Goal: Information Seeking & Learning: Learn about a topic

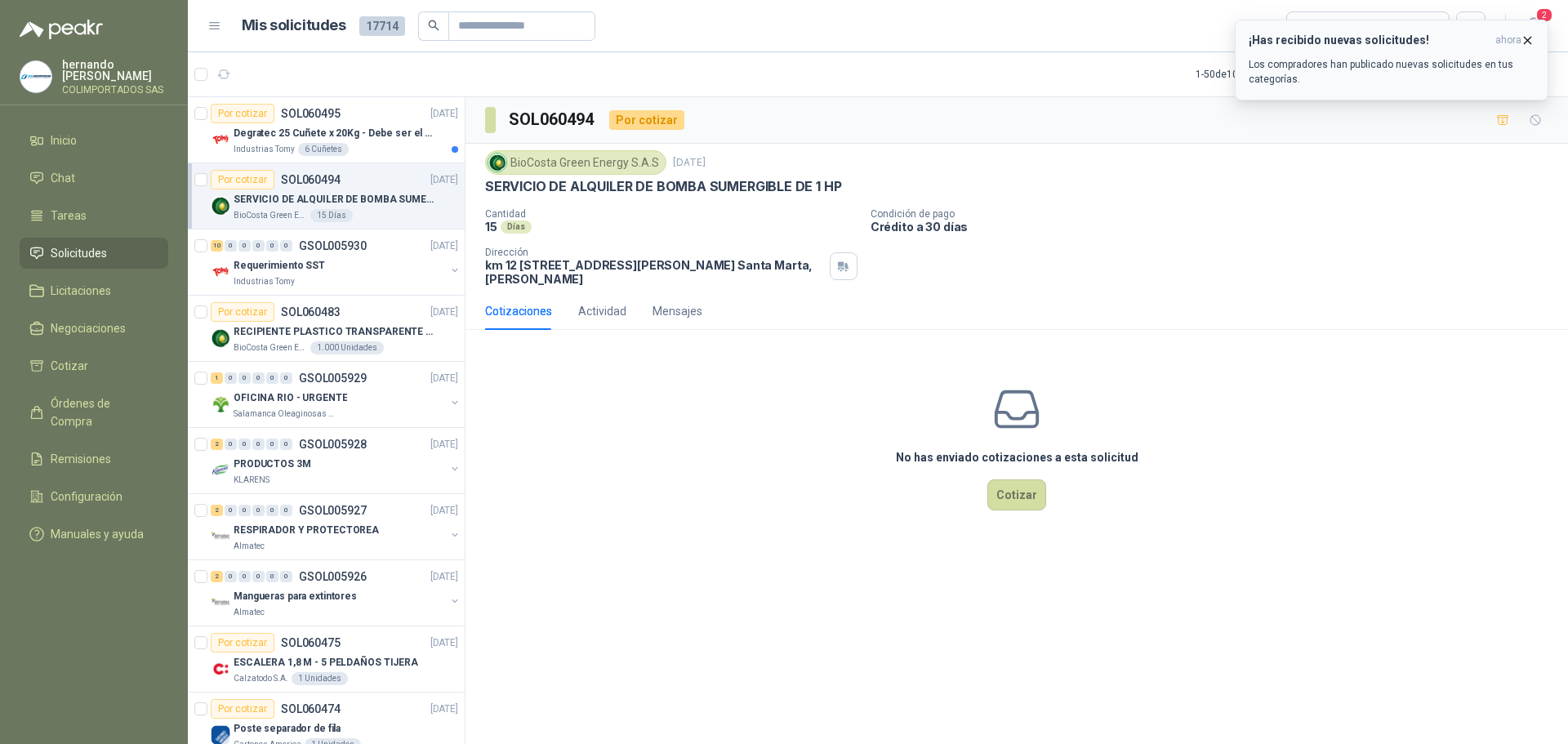
click at [1529, 40] on icon "button" at bounding box center [1527, 40] width 14 height 14
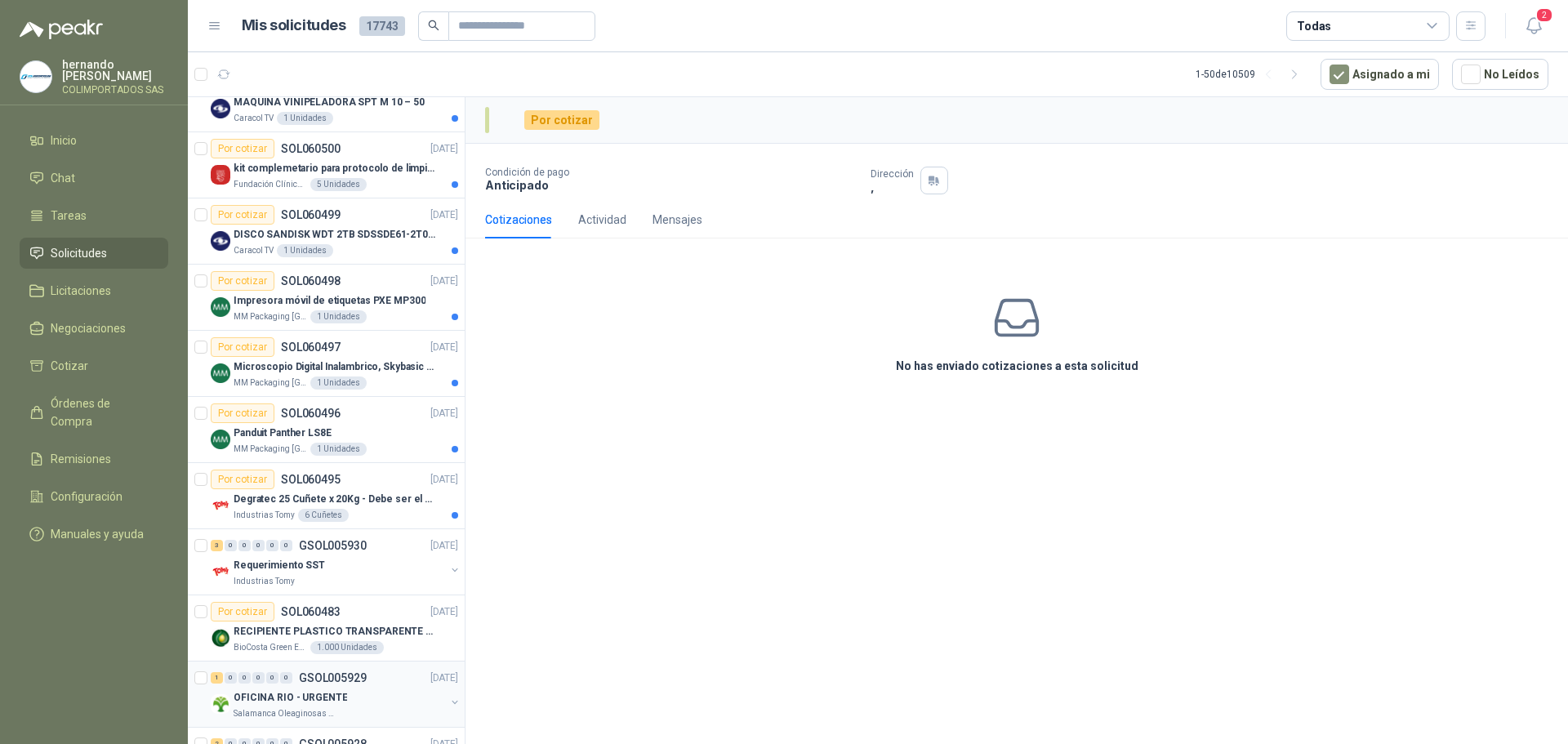
scroll to position [1552, 0]
click at [391, 517] on div "Industrias Tomy 6 Cuñetes" at bounding box center [346, 516] width 225 height 13
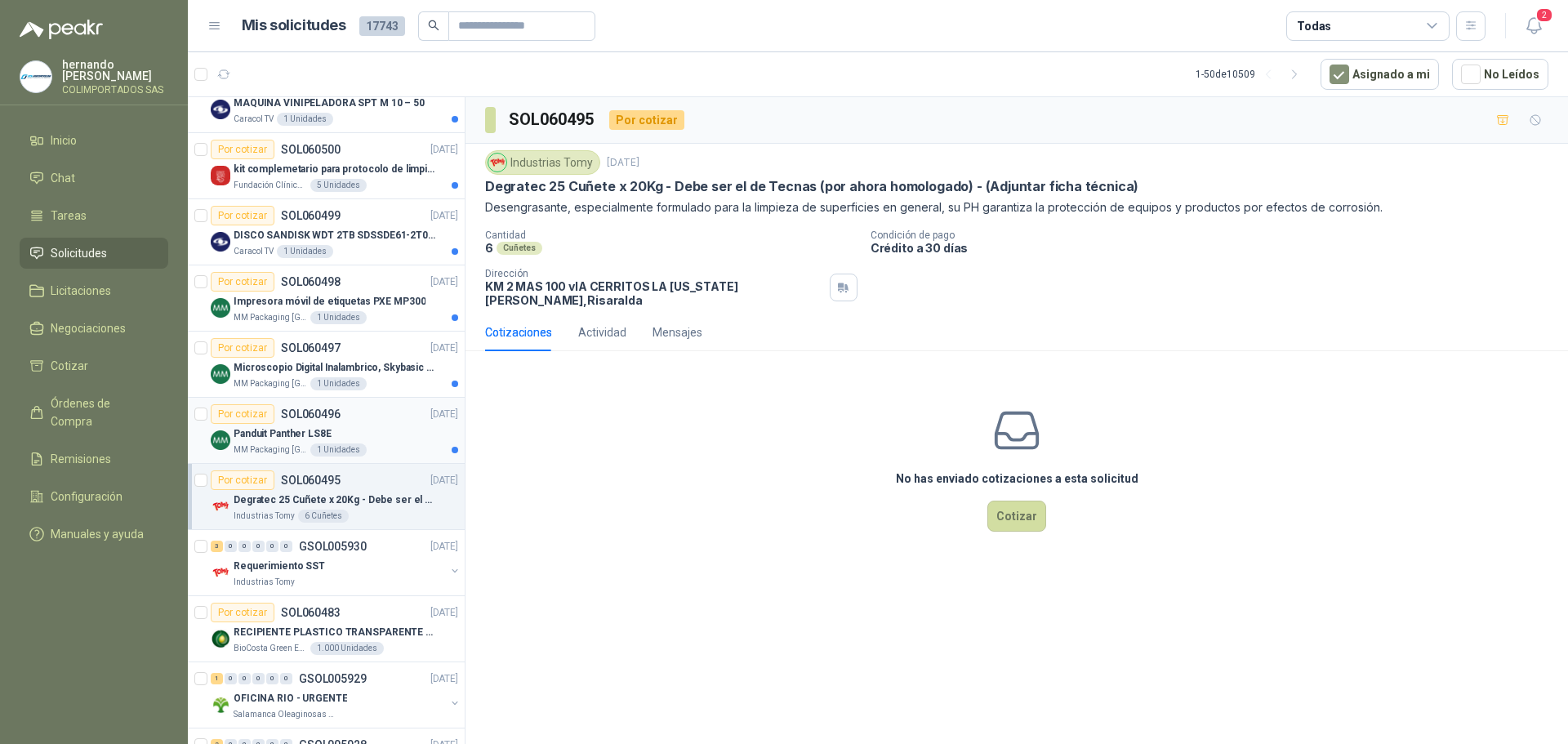
click at [394, 433] on div "Panduit Panther LS8E" at bounding box center [346, 433] width 225 height 19
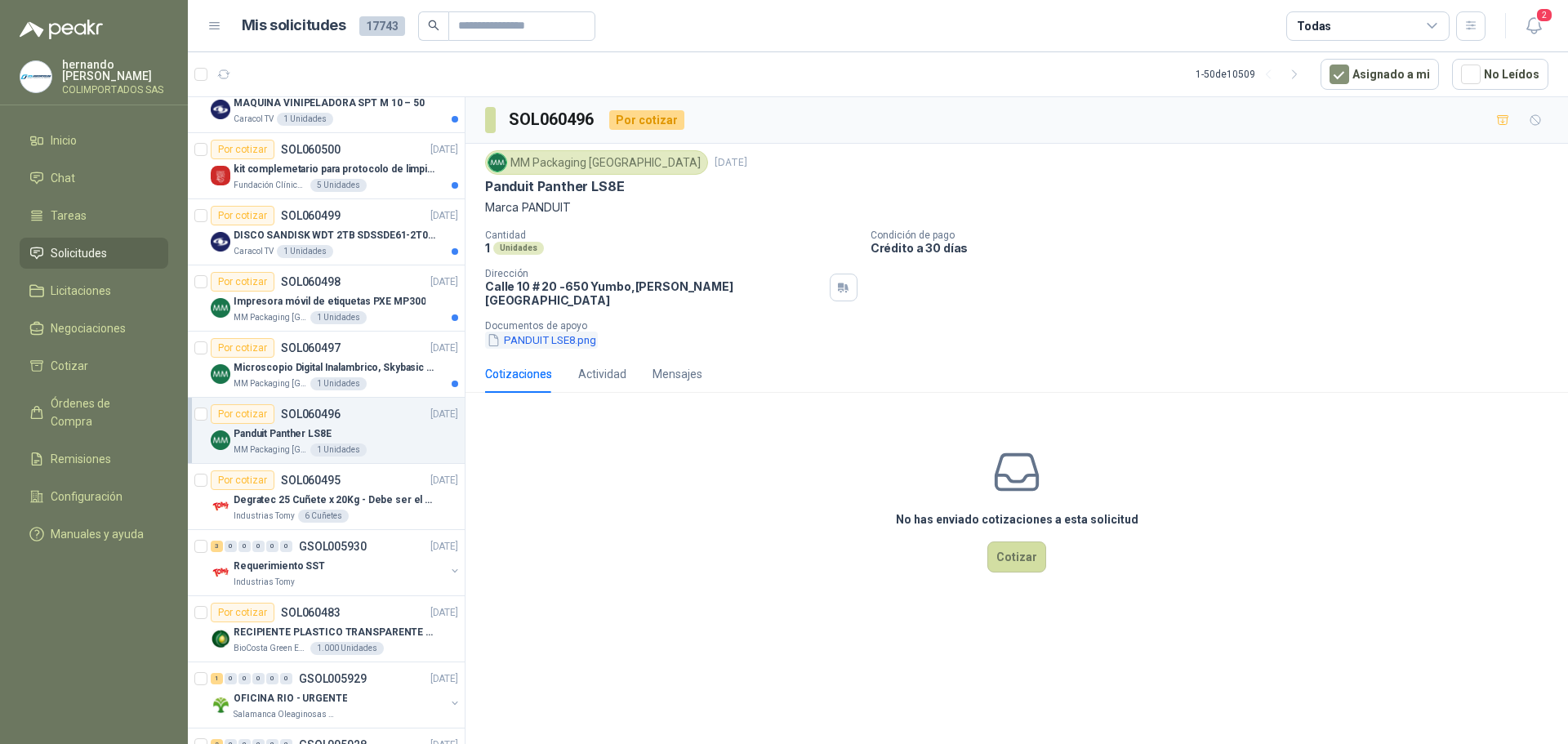
click at [548, 332] on button "PANDUIT LSE8.png" at bounding box center [541, 340] width 112 height 18
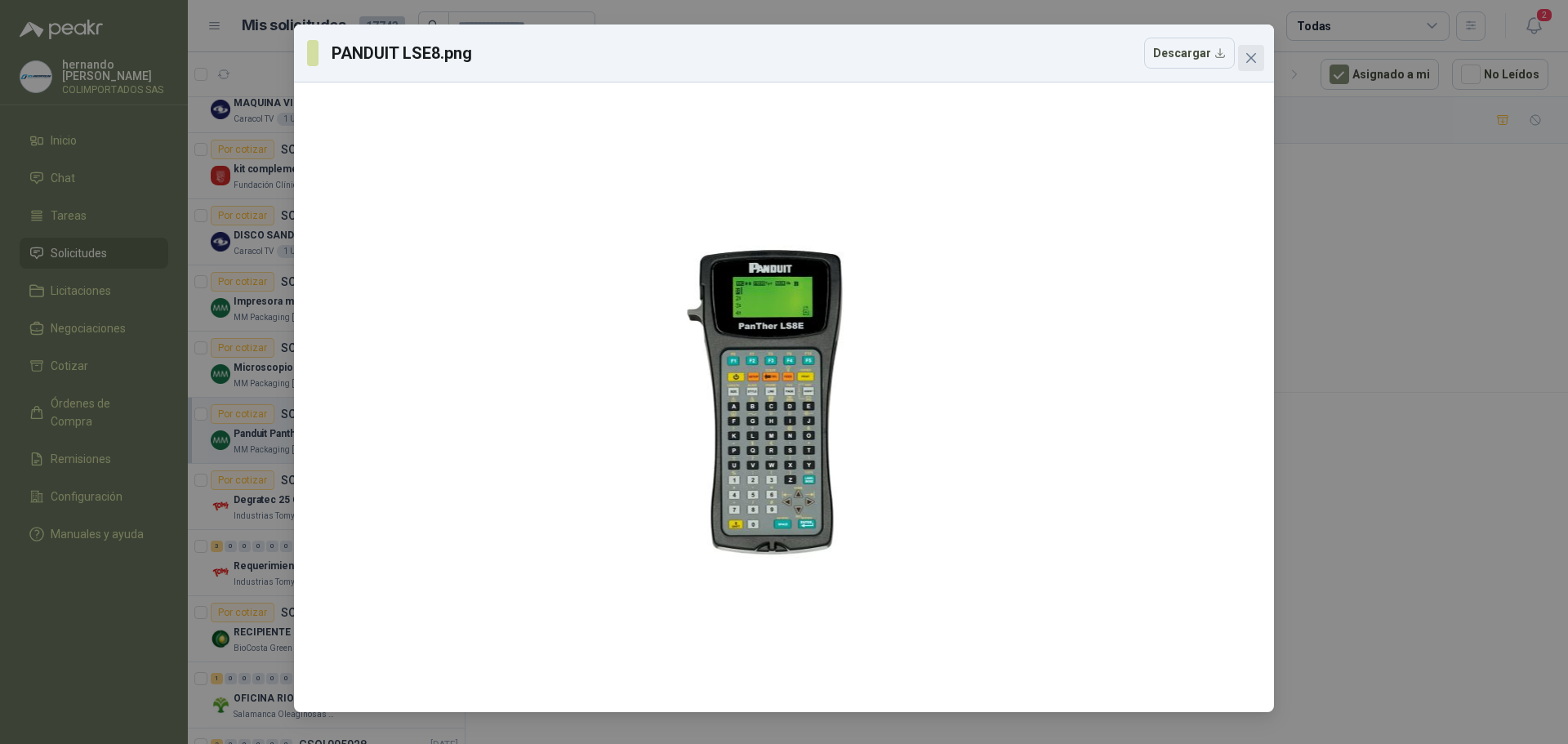
click at [1248, 54] on icon "close" at bounding box center [1251, 58] width 10 height 10
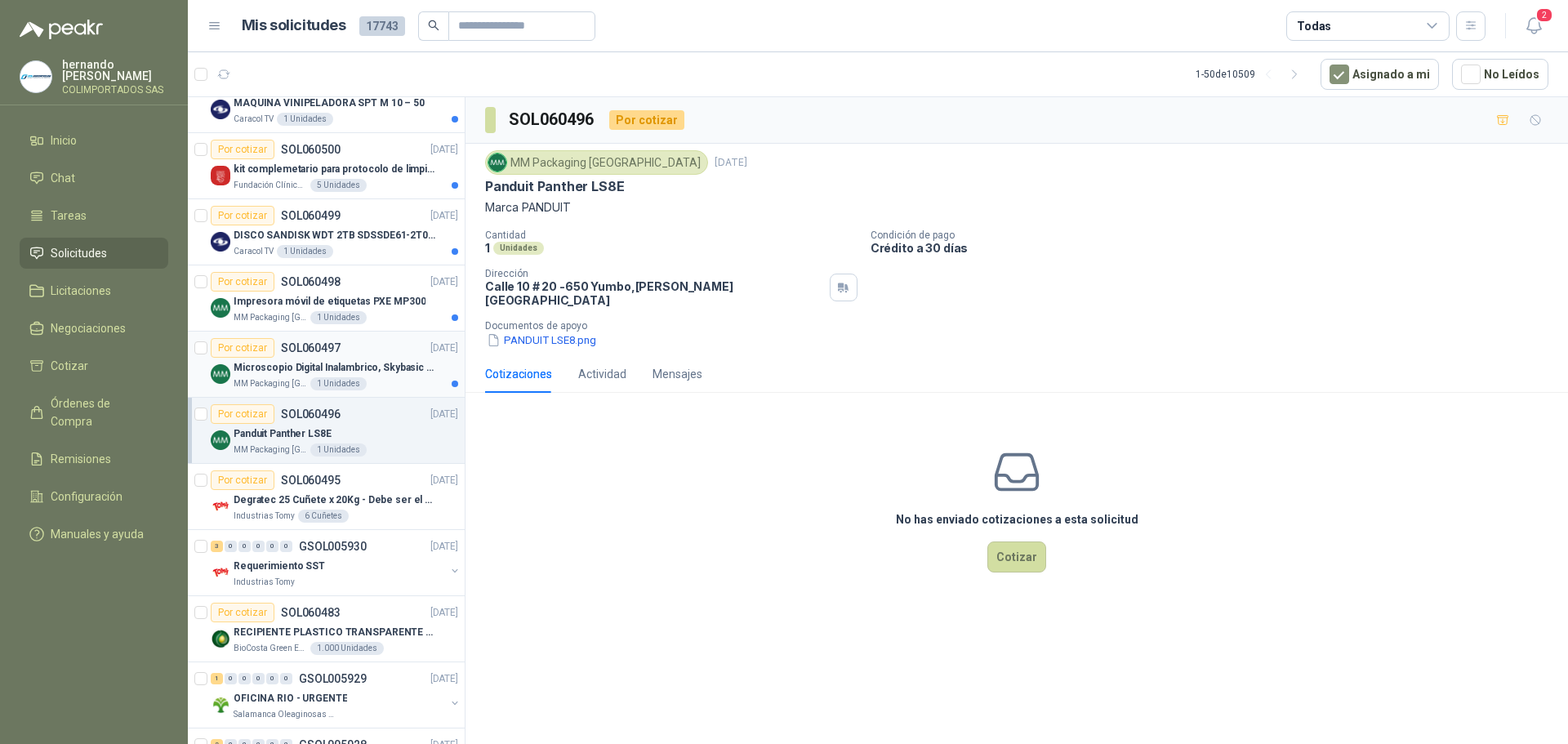
click at [384, 375] on p "Microscopio Digital Inalambrico, Skybasic 50x-1000x, Ampliac" at bounding box center [335, 368] width 204 height 16
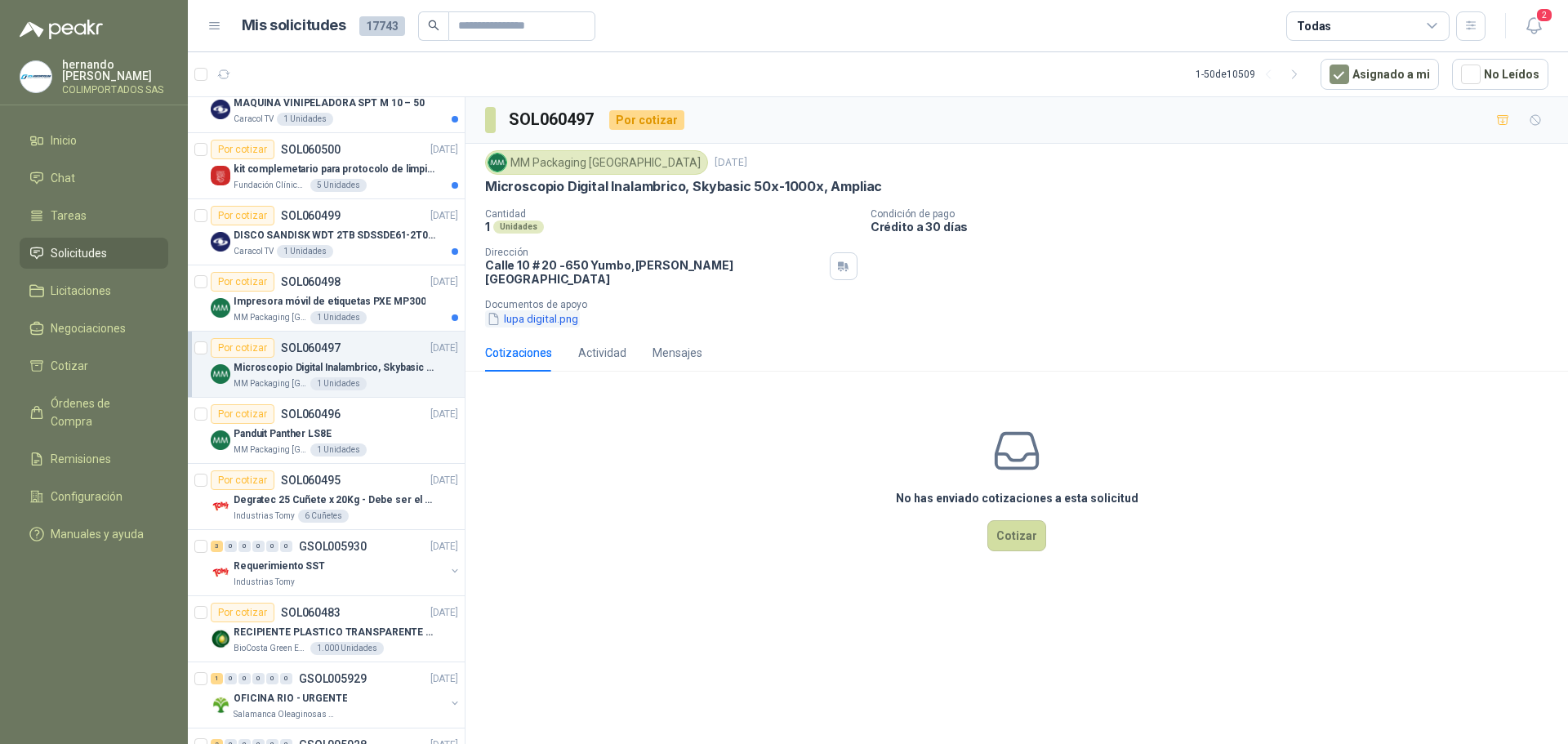
click at [528, 311] on button "lupa digital.png" at bounding box center [532, 319] width 95 height 18
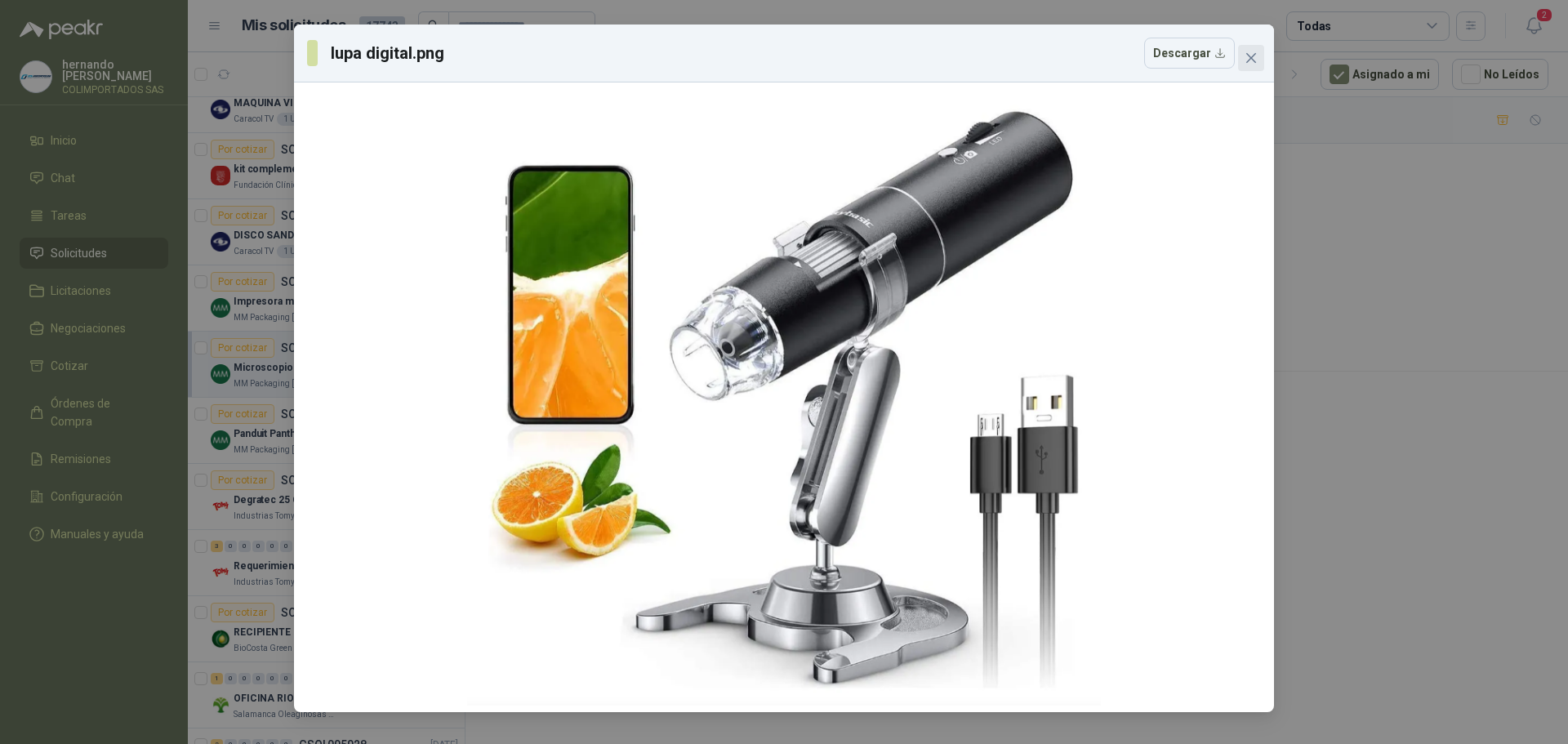
click at [1250, 61] on icon "close" at bounding box center [1251, 58] width 10 height 10
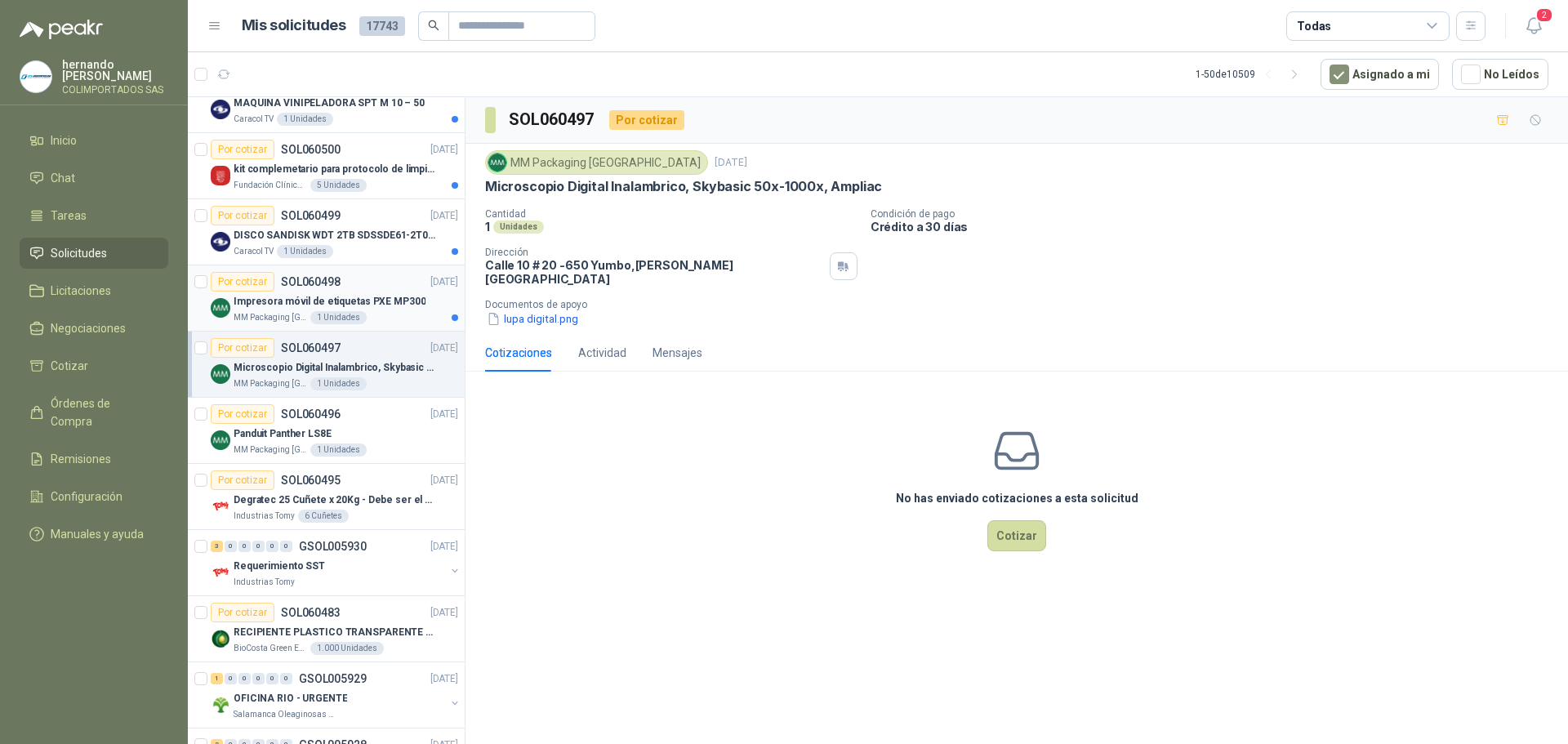
click at [395, 308] on p "Impresora móvil de etiquetas PXE MP300" at bounding box center [329, 301] width 192 height 16
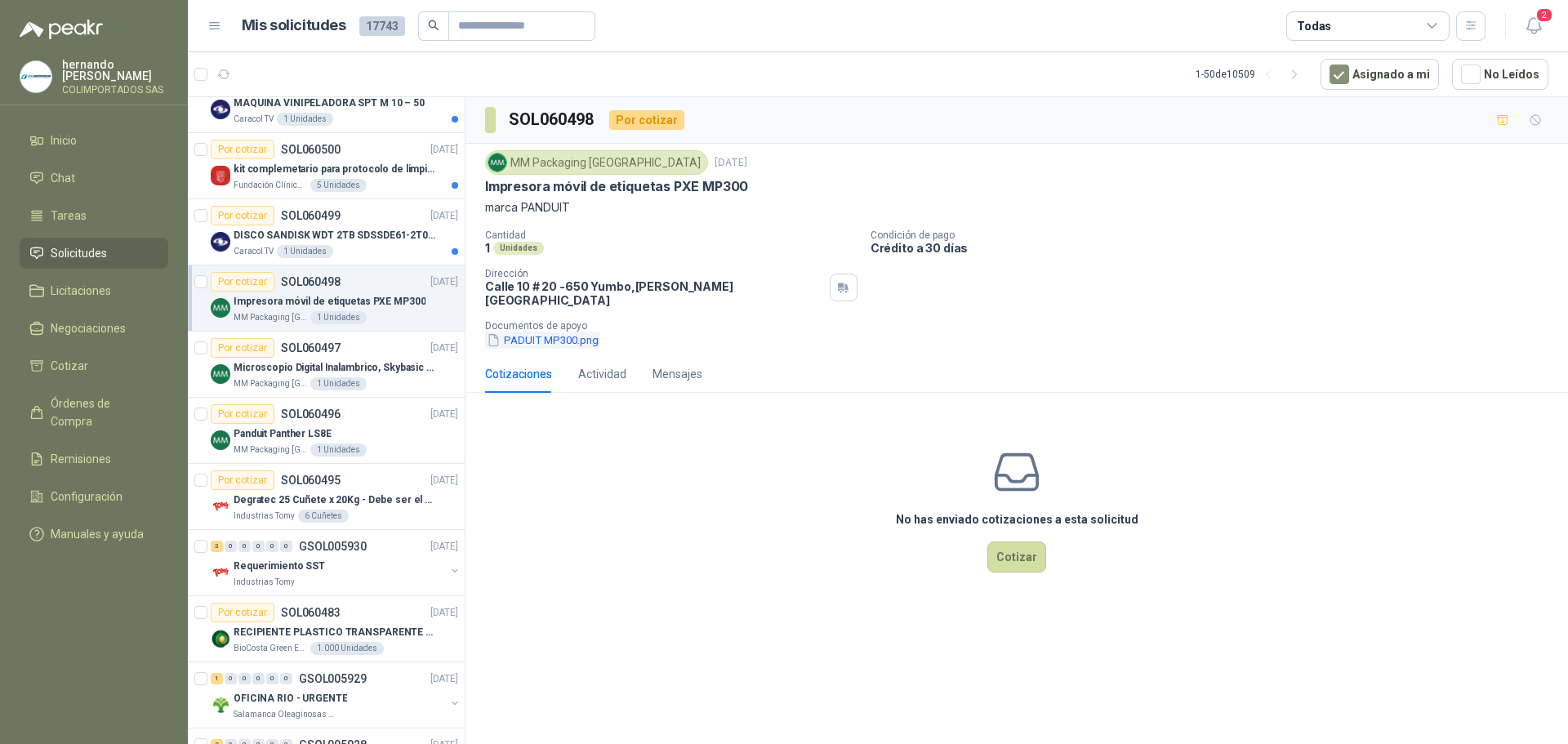
click at [537, 333] on button "PADUIT MP300.png" at bounding box center [542, 340] width 115 height 18
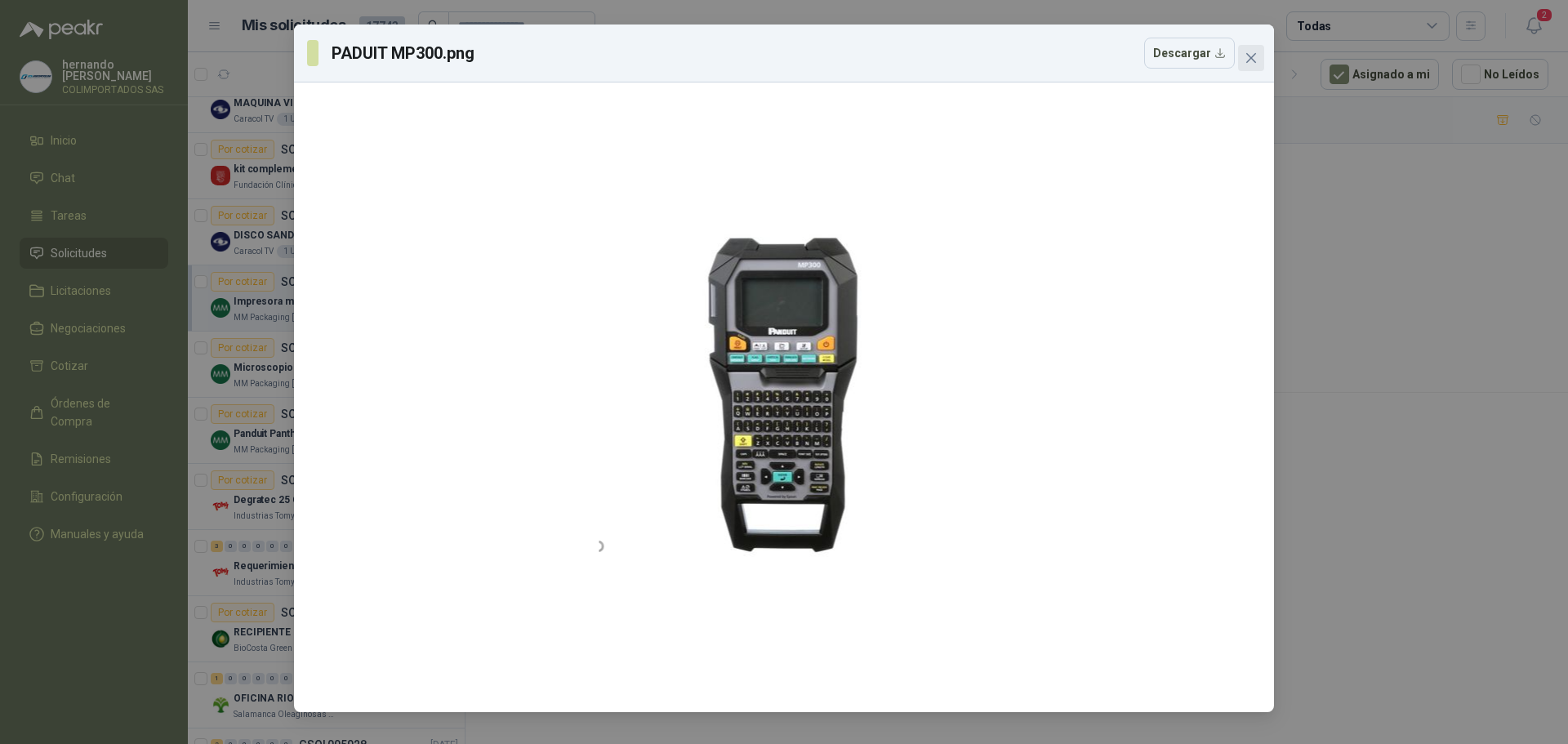
click at [1250, 54] on icon "close" at bounding box center [1251, 58] width 13 height 13
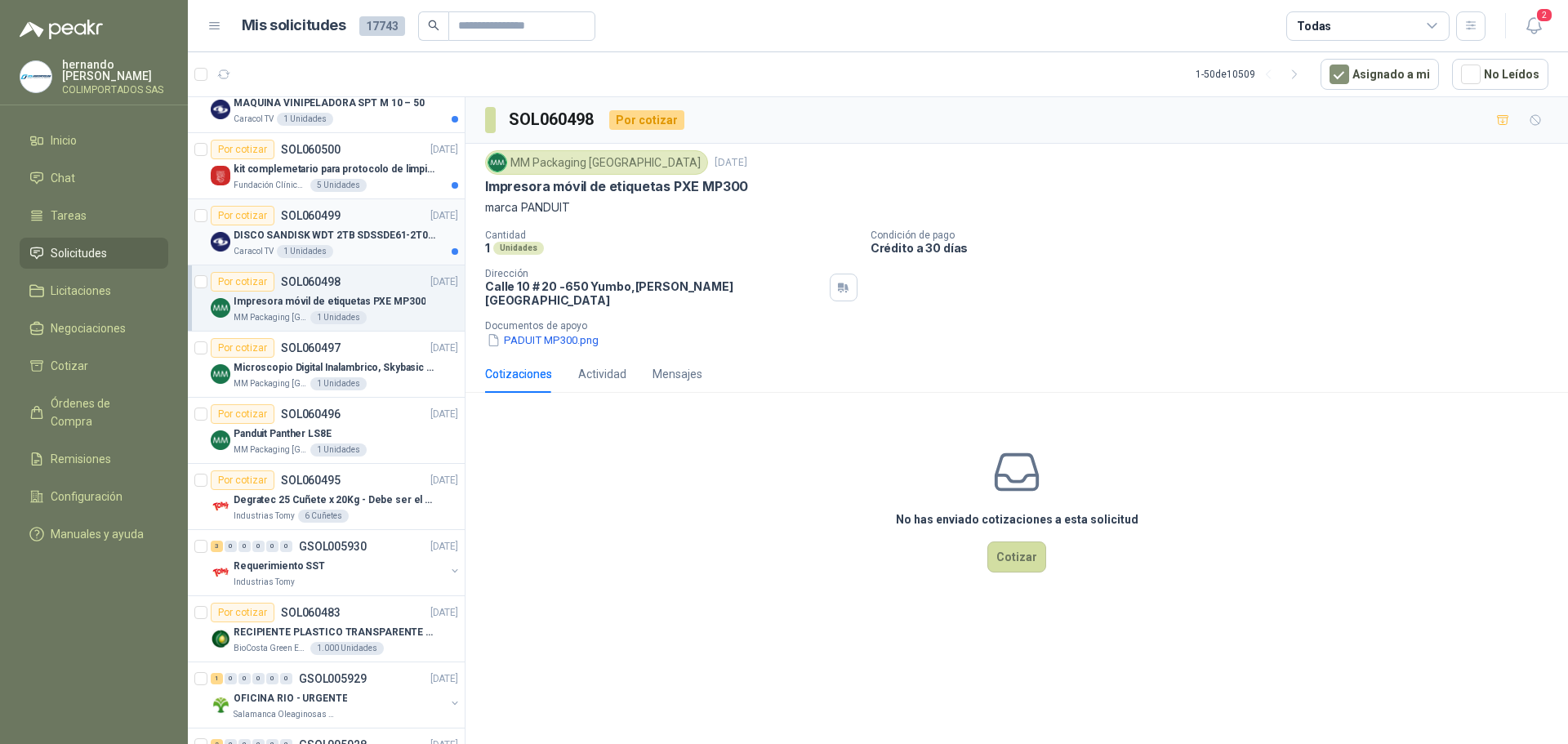
click at [366, 250] on div "Caracol TV 1 Unidades" at bounding box center [346, 252] width 225 height 13
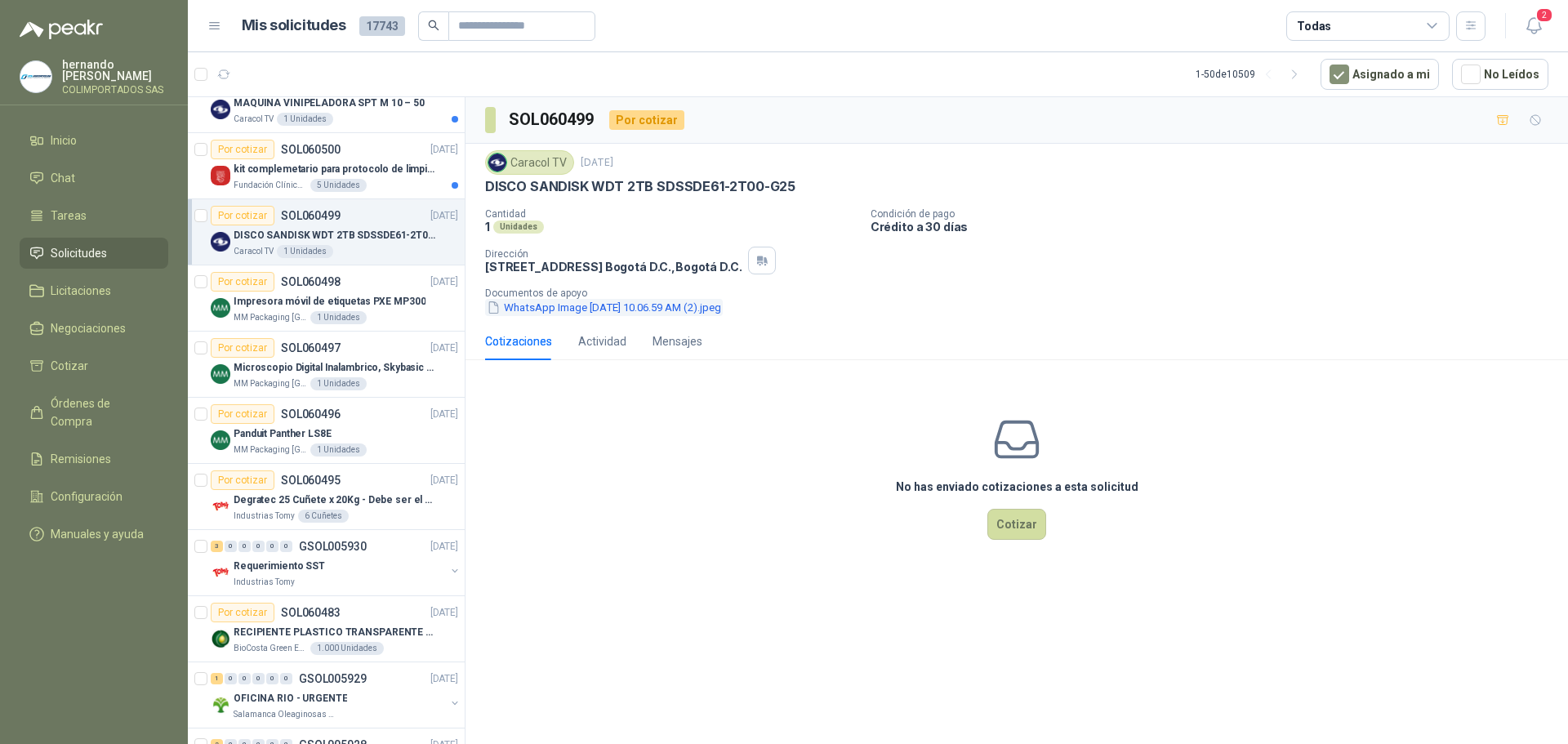
click at [606, 304] on button "WhatsApp Image 2025-10-08 at 10.06.59 AM (2).jpeg" at bounding box center [604, 307] width 238 height 18
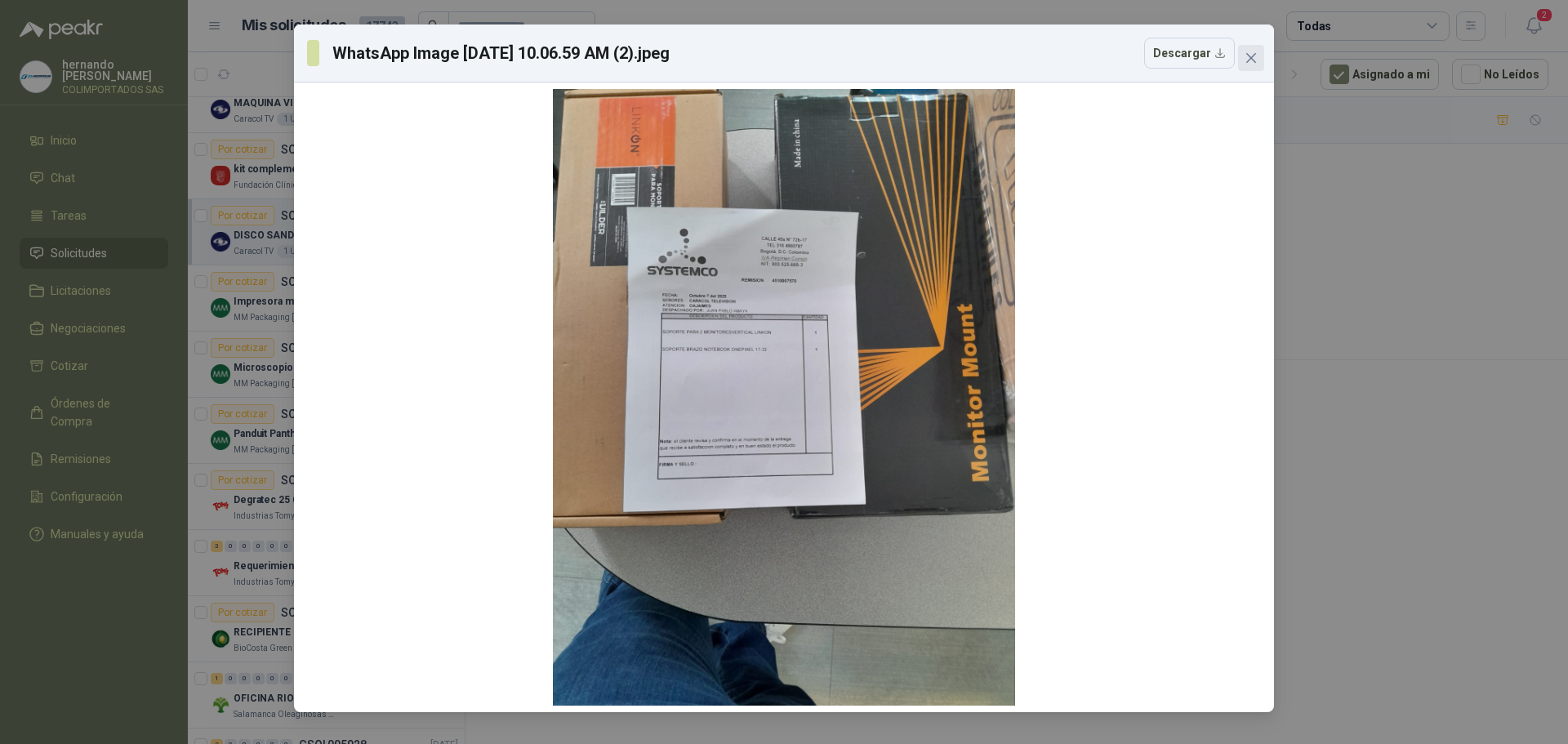
click at [1256, 61] on icon "close" at bounding box center [1251, 58] width 13 height 13
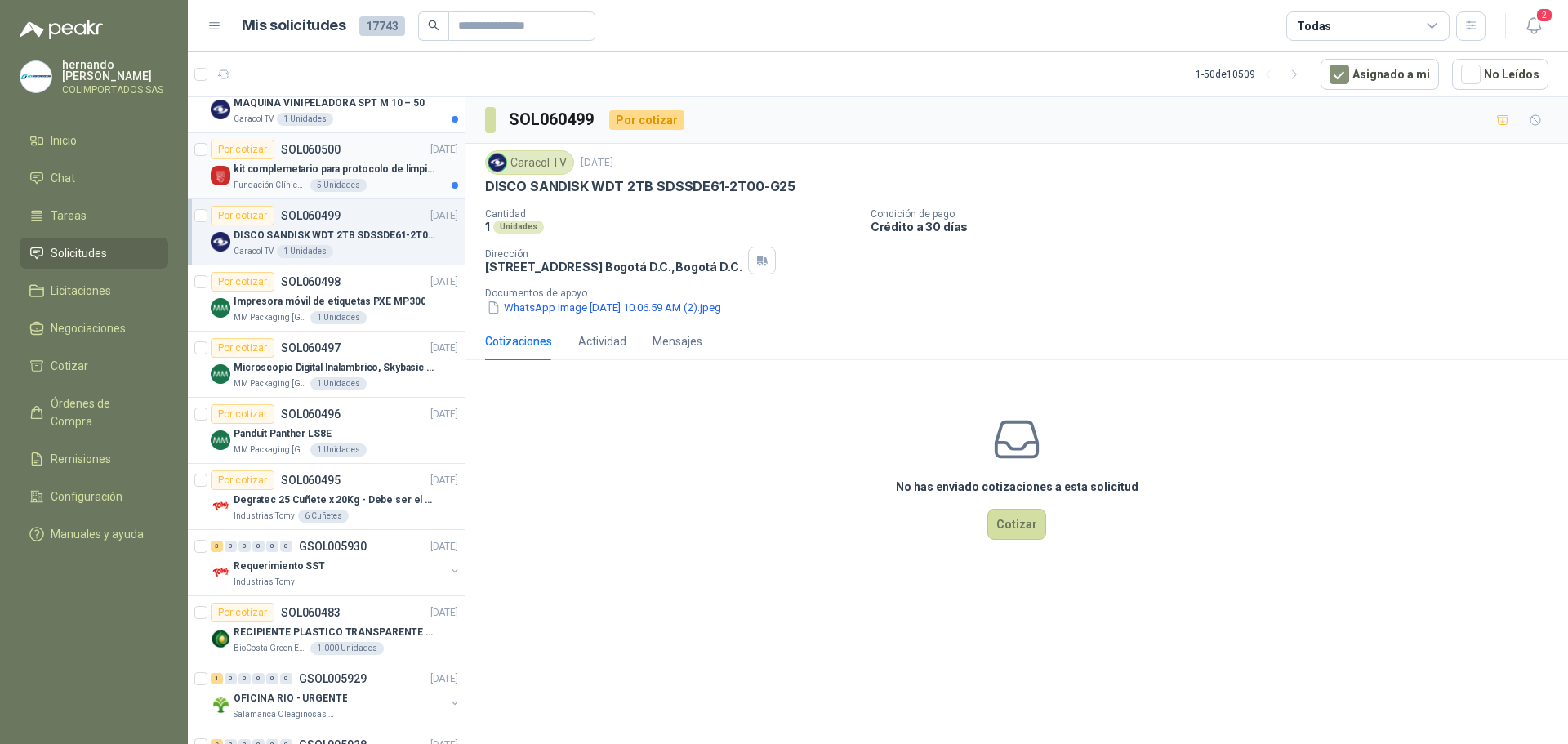
click at [388, 183] on div "Fundación Clínica Shaio 5 Unidades" at bounding box center [346, 185] width 225 height 13
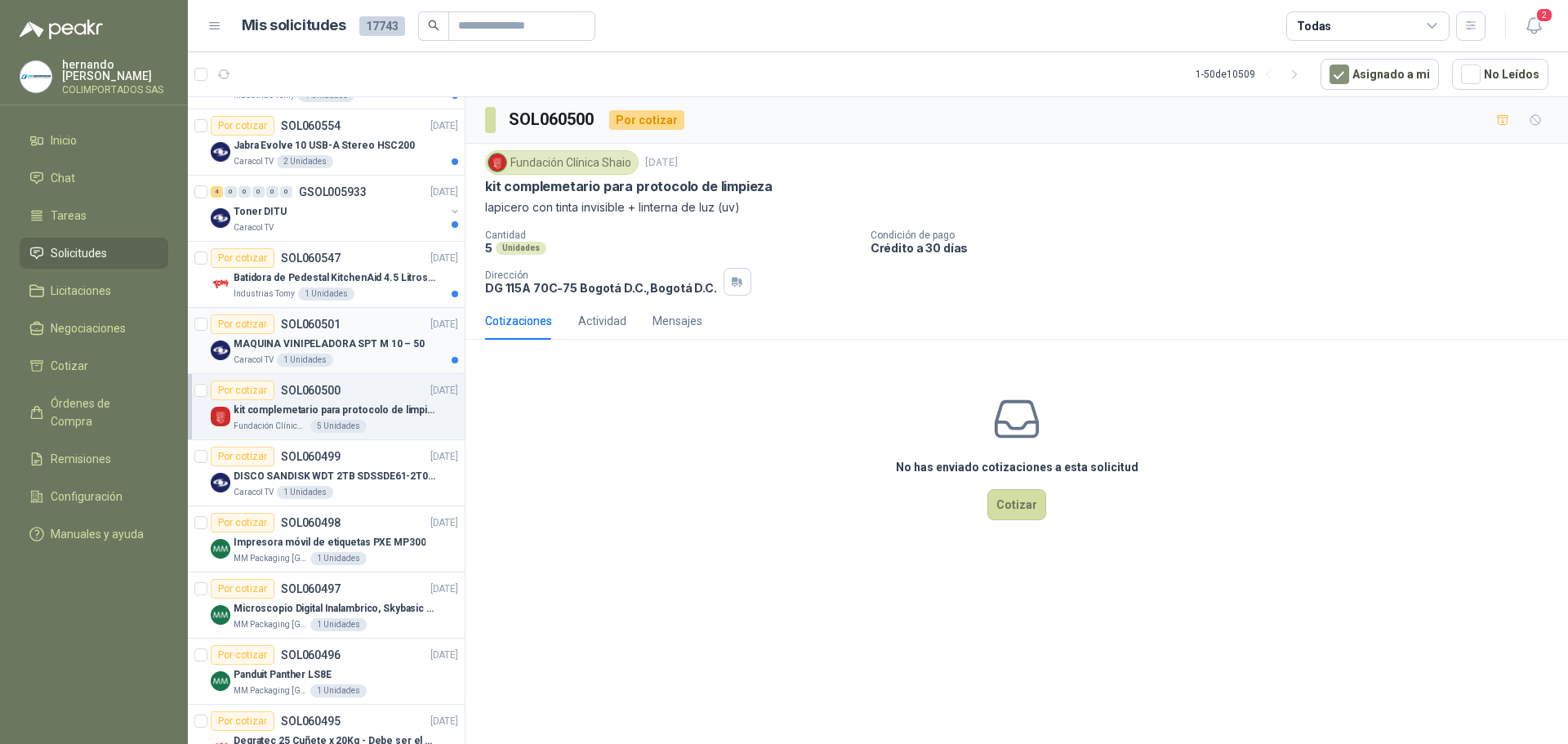
scroll to position [1307, 0]
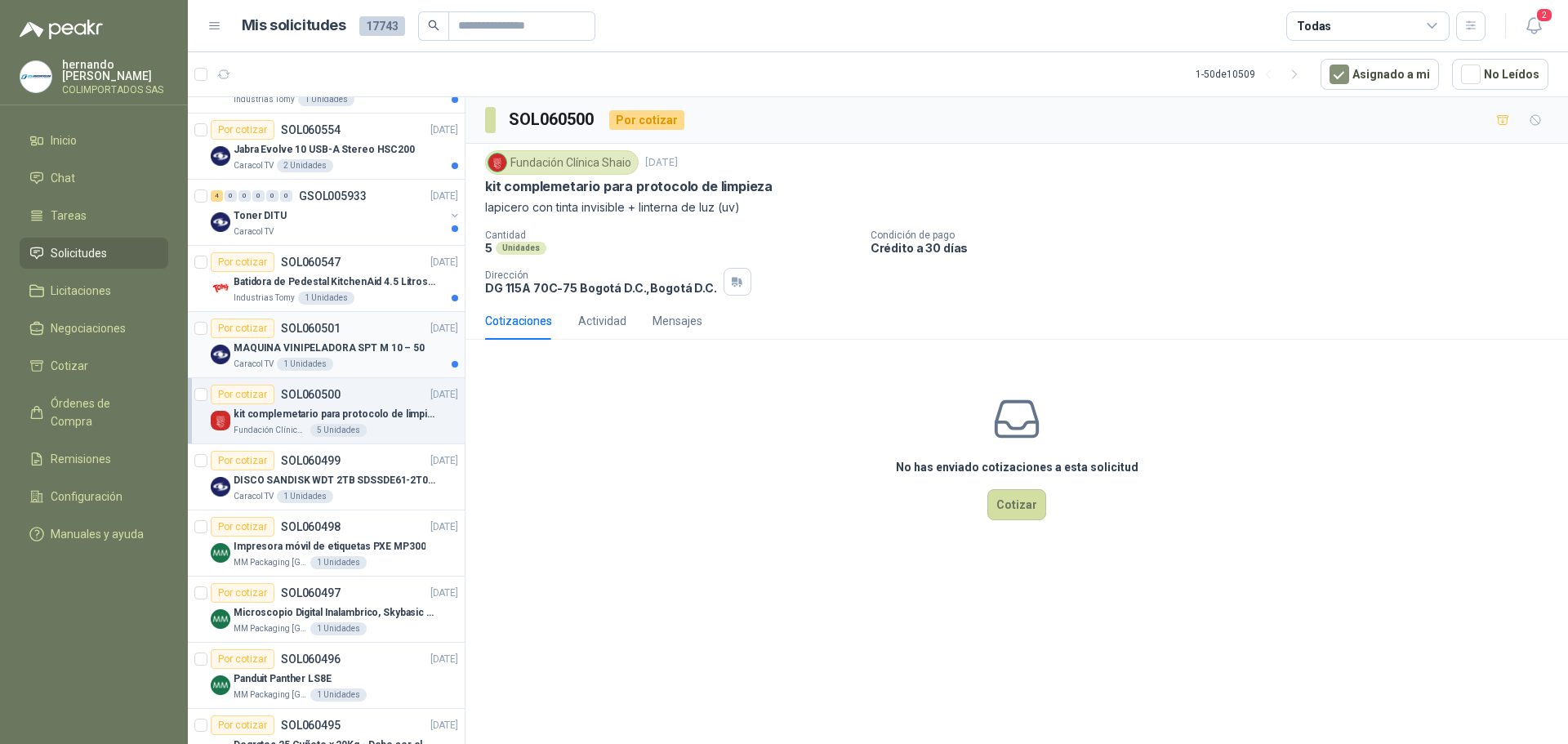
click at [364, 362] on div "Caracol TV 1 Unidades" at bounding box center [346, 364] width 225 height 13
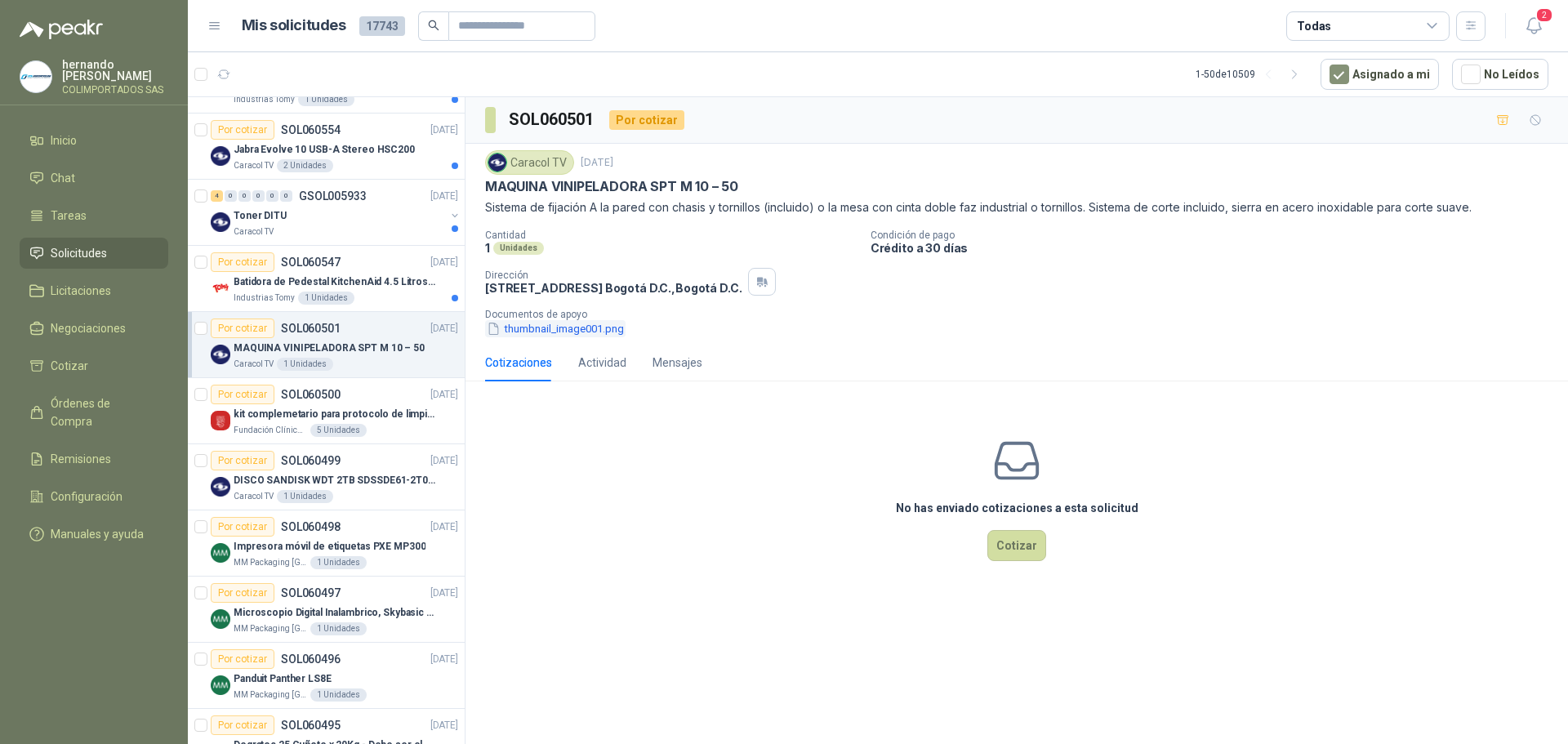
click at [560, 332] on button "thumbnail_image001.png" at bounding box center [555, 328] width 140 height 18
click at [261, 294] on p "Industrias Tomy" at bounding box center [264, 298] width 61 height 13
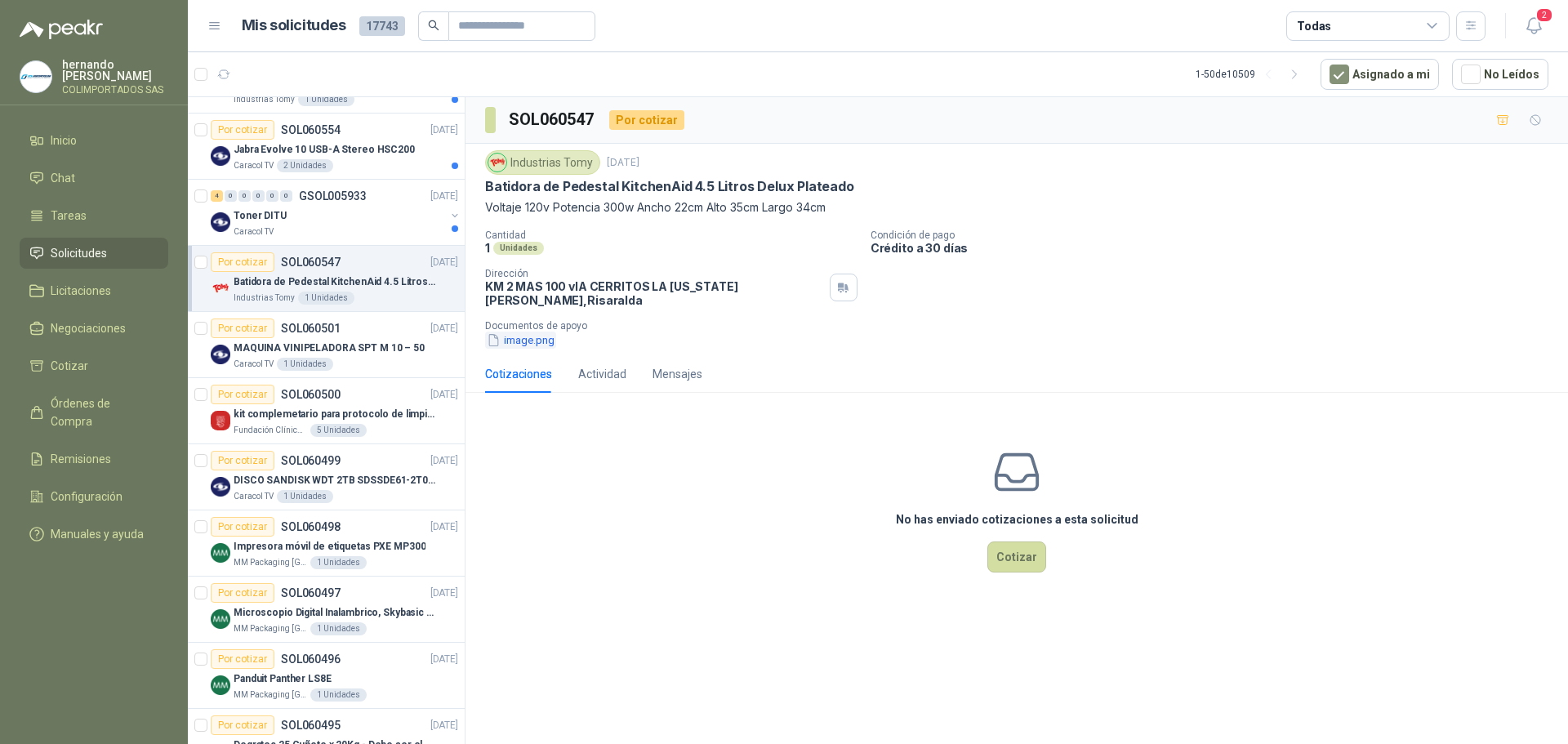
click at [525, 332] on button "image.png" at bounding box center [520, 340] width 71 height 18
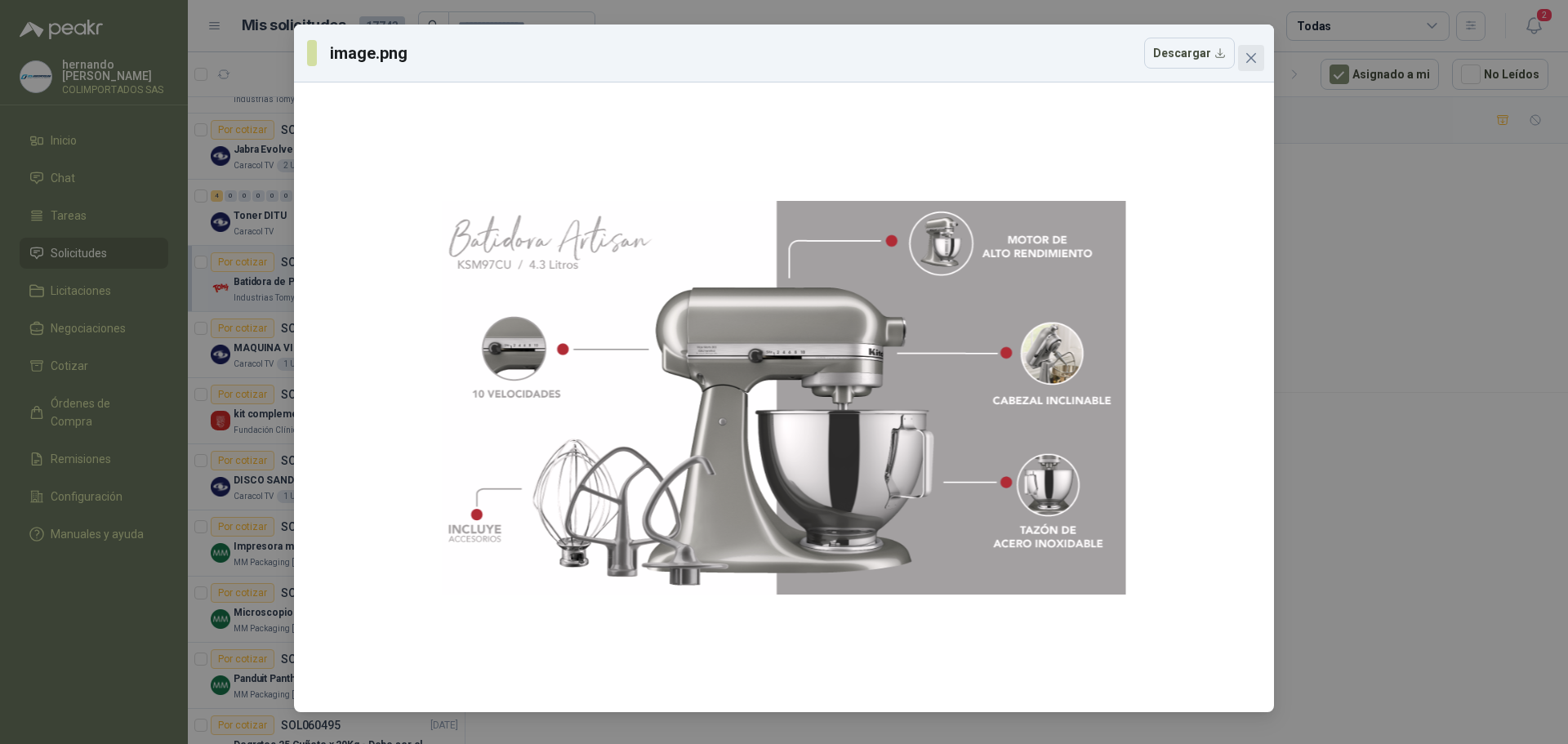
click at [1251, 58] on icon "close" at bounding box center [1251, 58] width 10 height 10
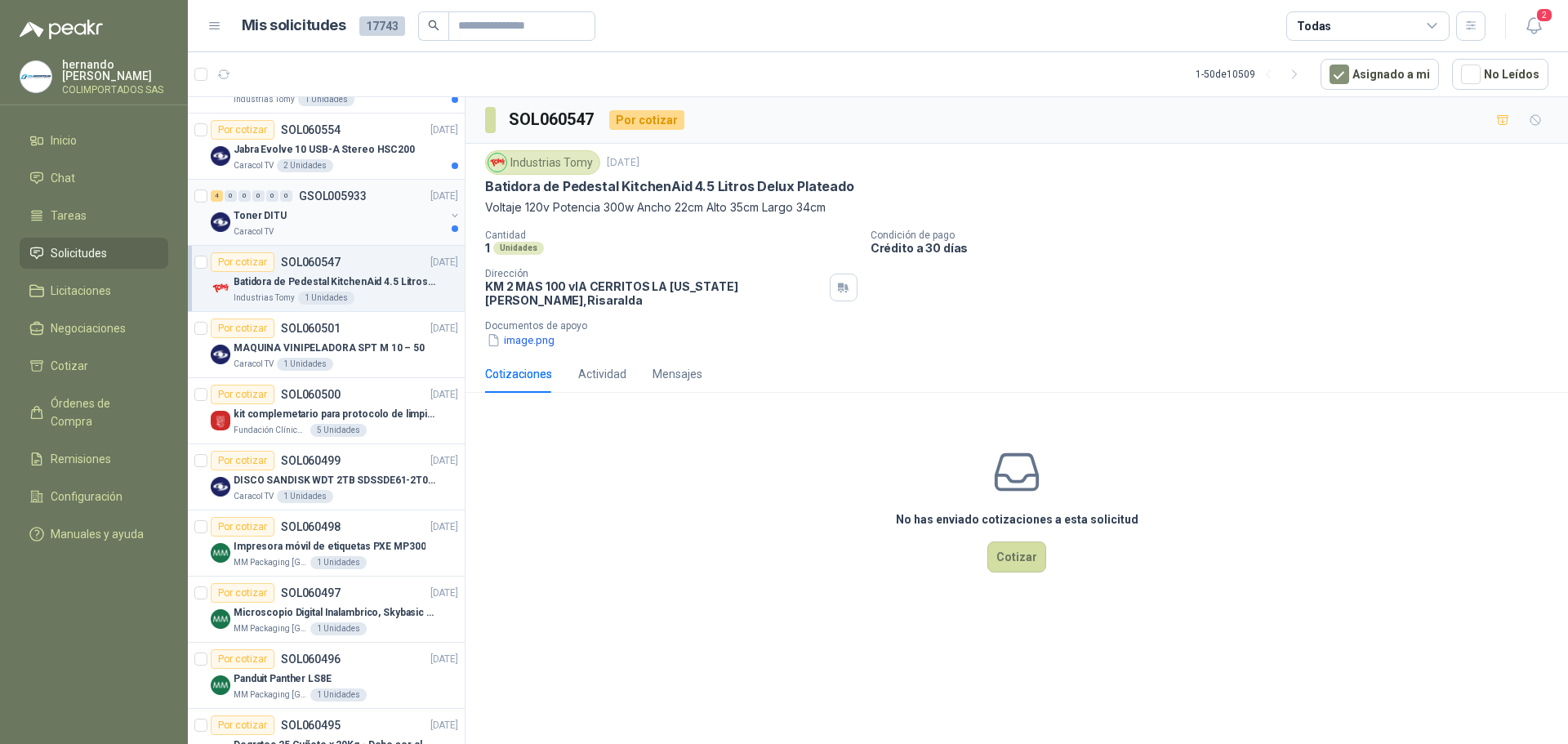
click at [334, 227] on div "Caracol TV" at bounding box center [338, 232] width 211 height 13
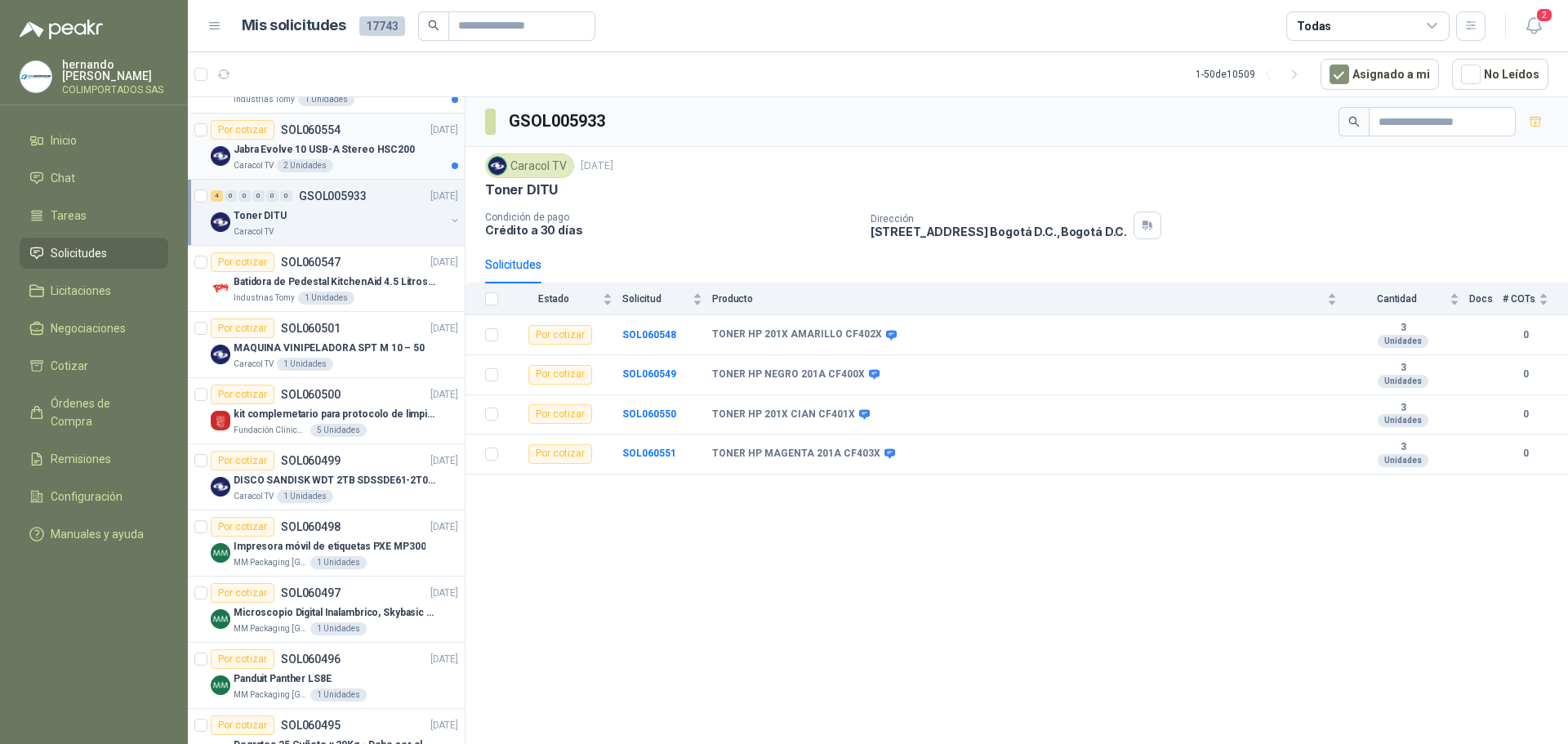
click at [377, 159] on div "Caracol TV 2 Unidades" at bounding box center [346, 166] width 225 height 13
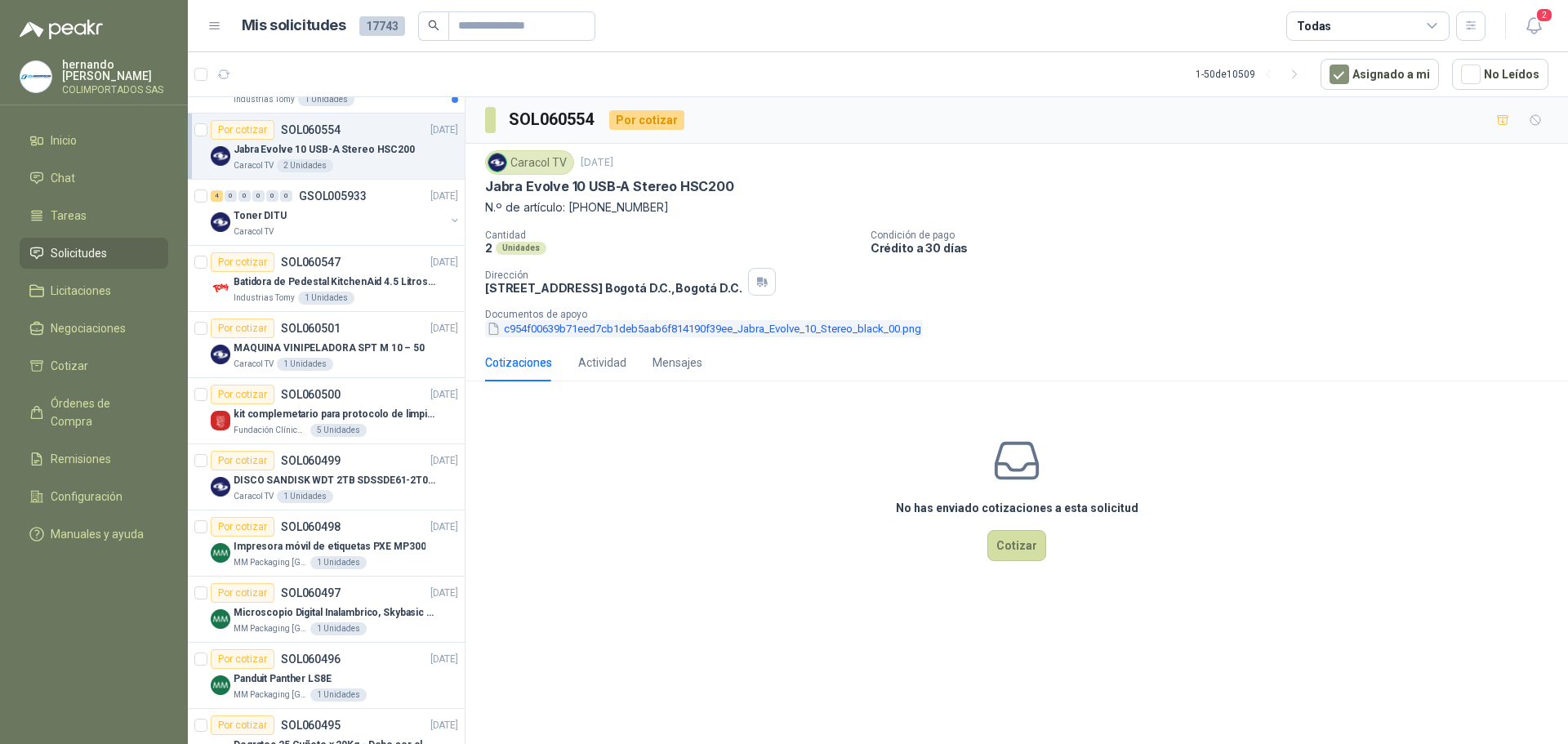
click at [585, 326] on button "c954f00639b71eed7cb1deb5aab6f814190f39ee_Jabra_Evolve_10_Stereo_black_00.png" at bounding box center [703, 328] width 438 height 18
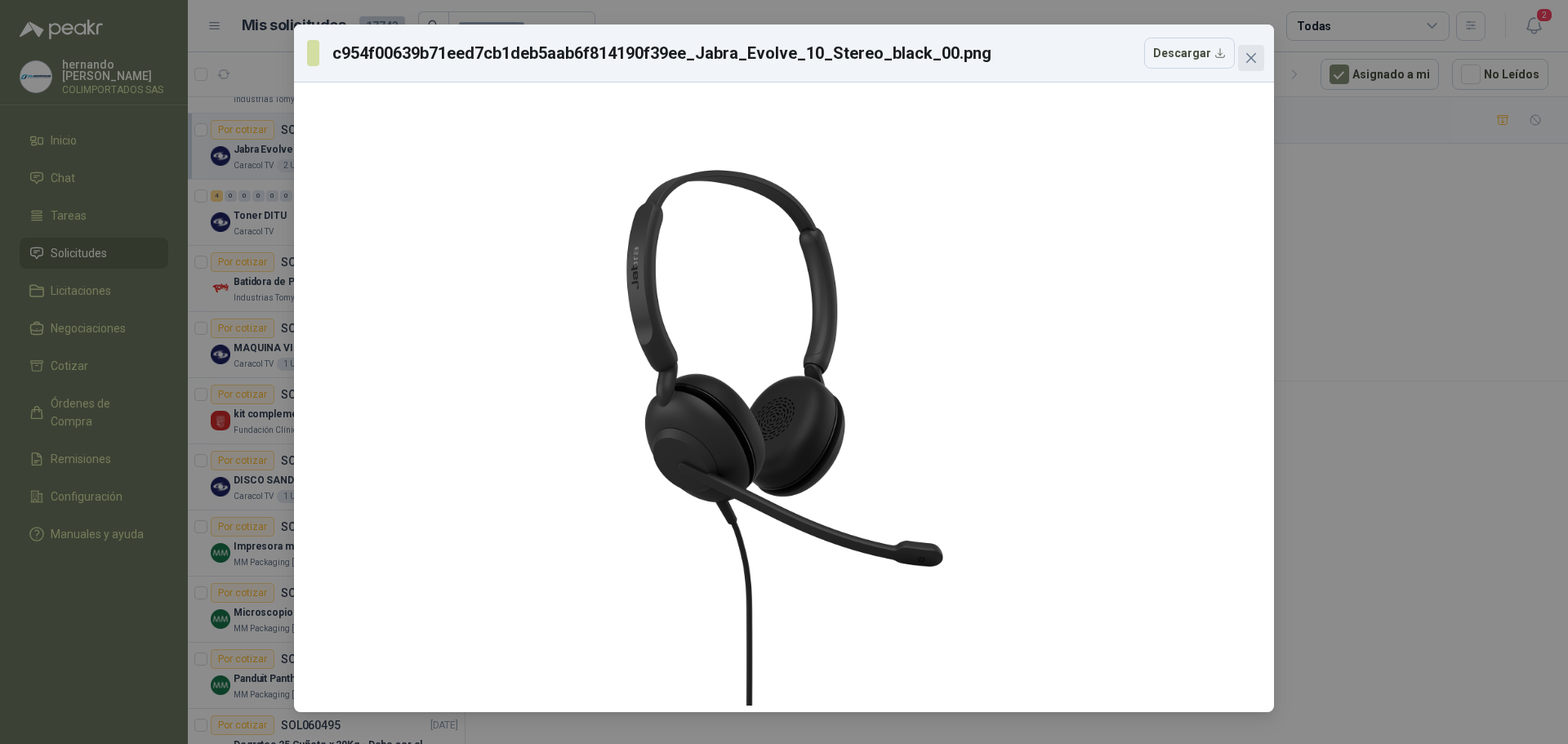
click at [1251, 56] on icon "close" at bounding box center [1251, 58] width 13 height 13
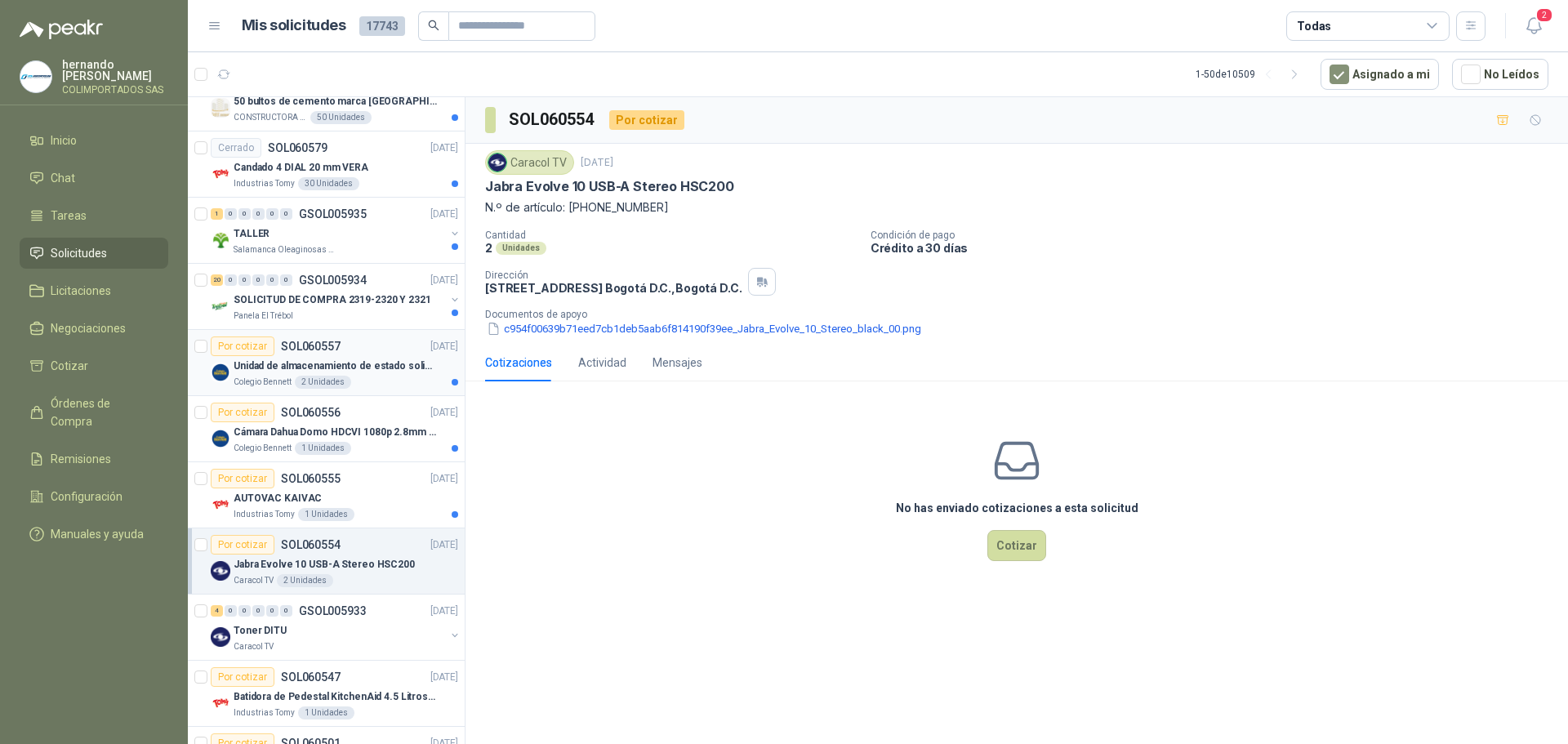
scroll to position [817, 0]
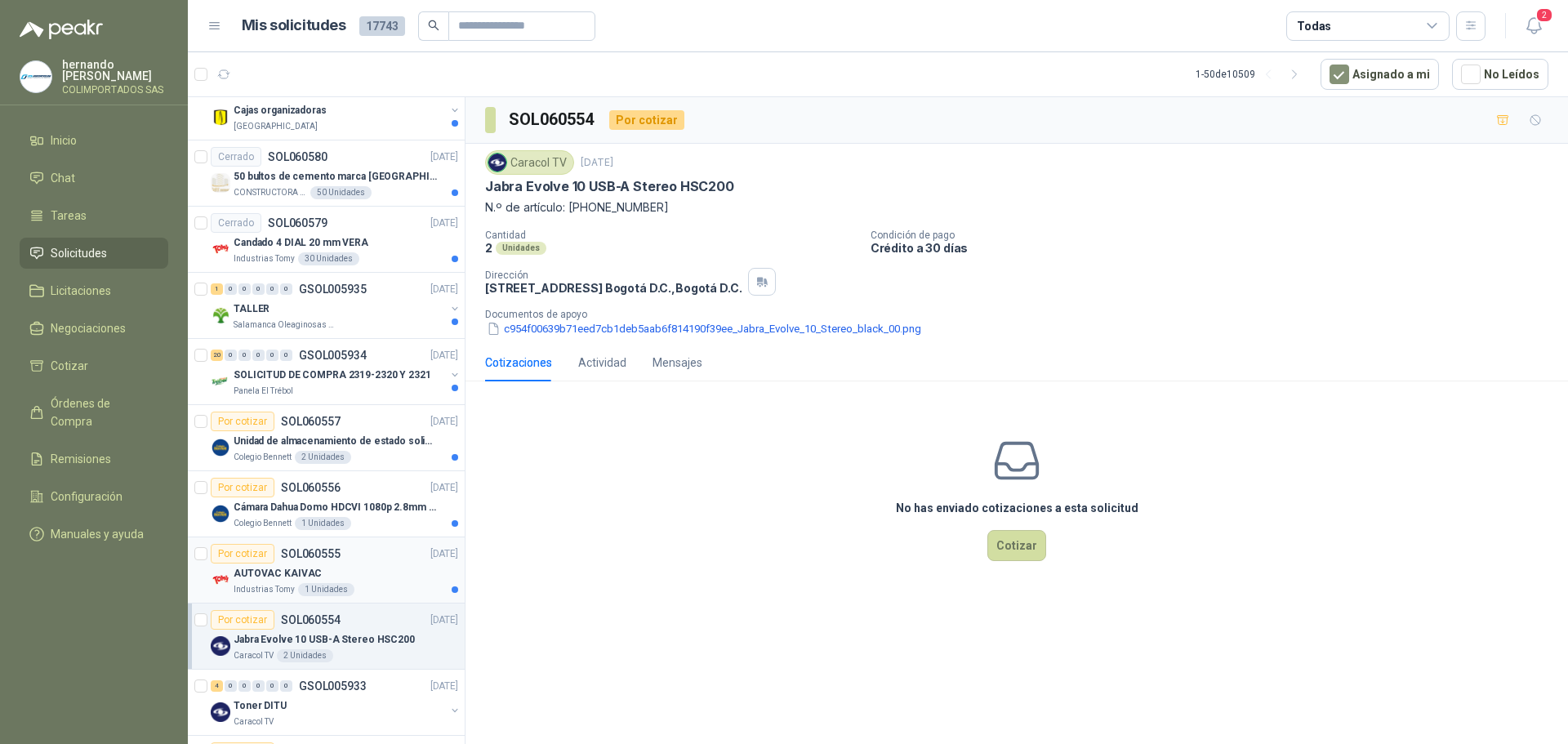
click at [376, 570] on div "AUTOVAC KAIVAC" at bounding box center [346, 573] width 225 height 19
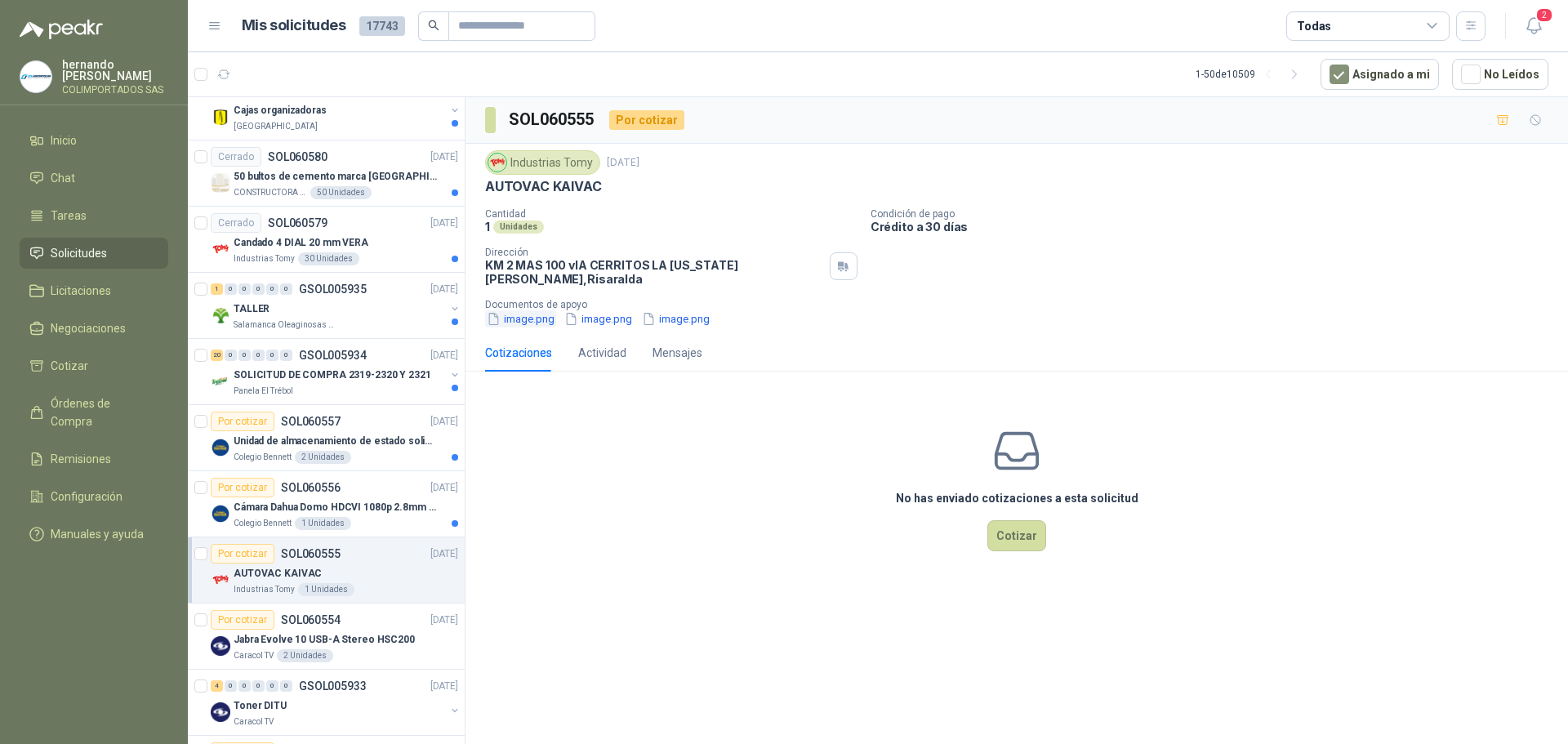
click at [527, 313] on button "image.png" at bounding box center [520, 319] width 71 height 18
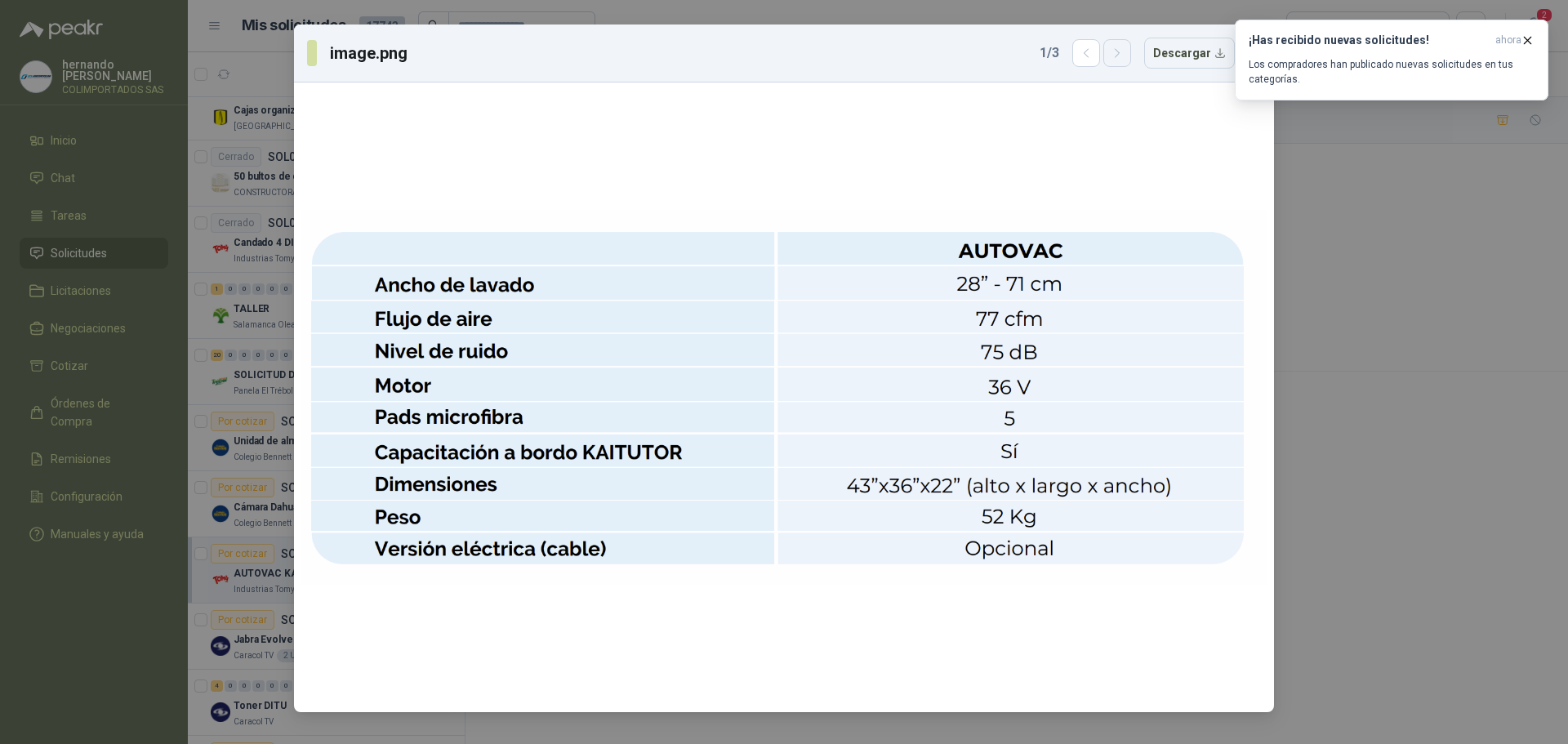
click at [1119, 53] on icon "button" at bounding box center [1116, 53] width 4 height 8
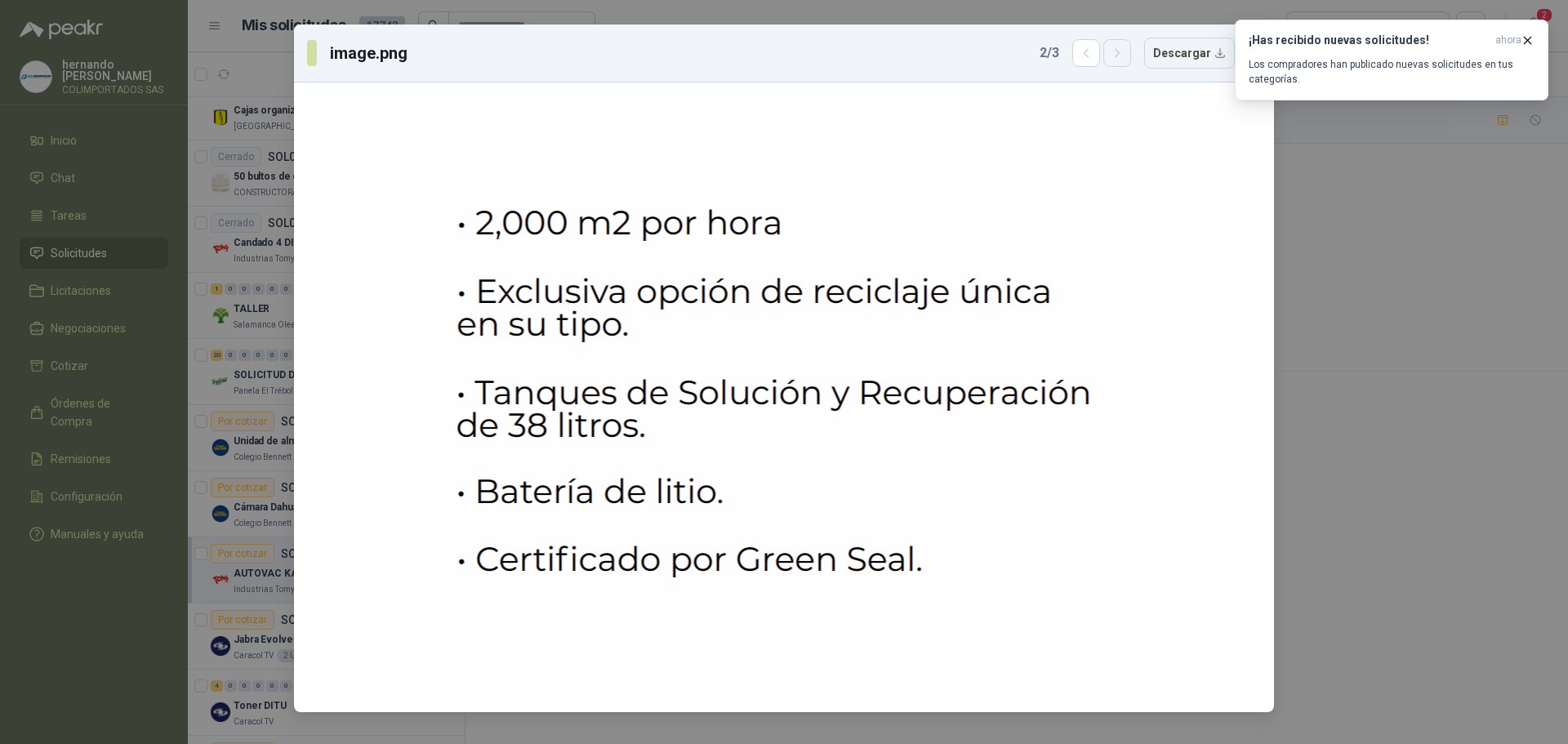
click at [1125, 47] on icon "button" at bounding box center [1117, 53] width 14 height 14
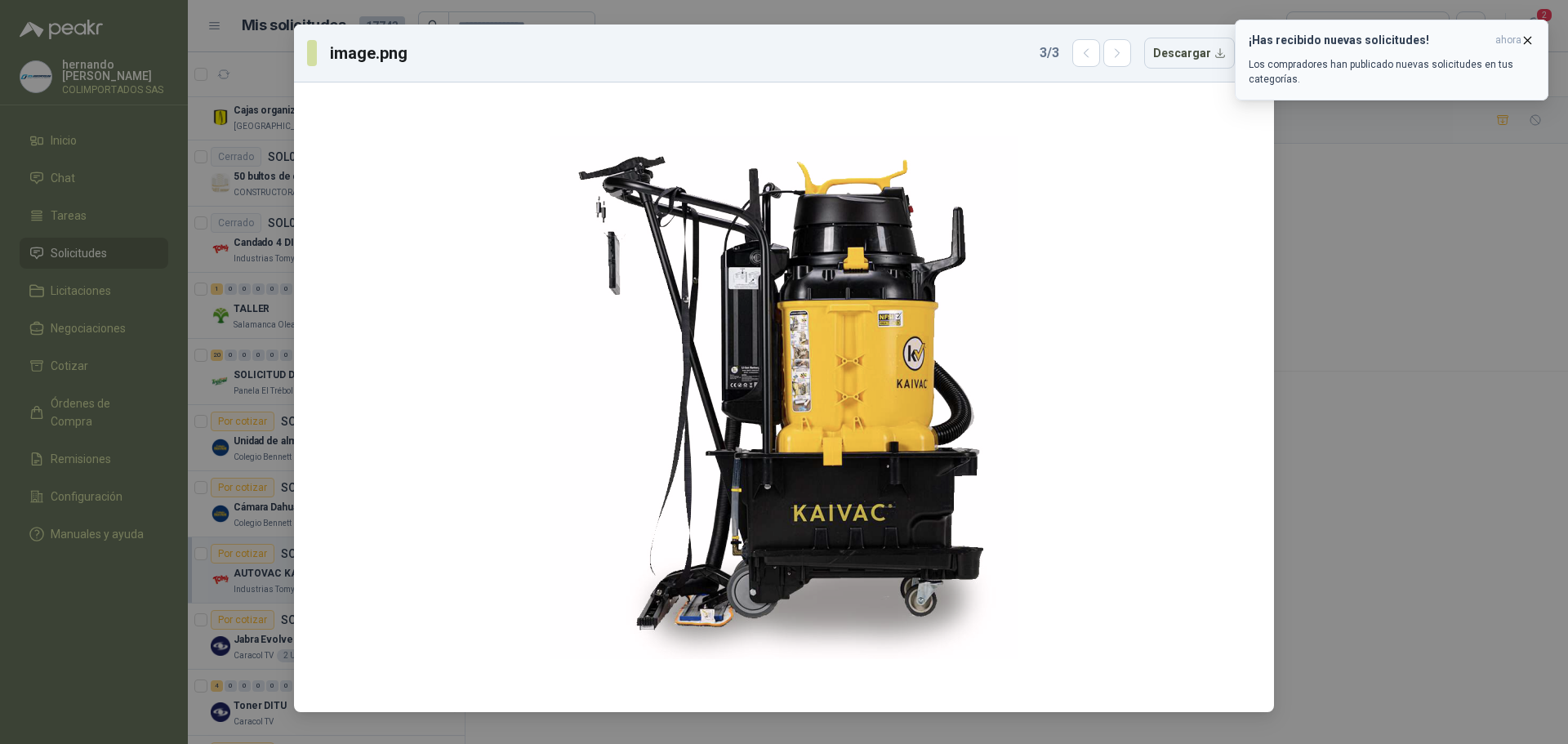
click at [1527, 38] on icon "button" at bounding box center [1527, 40] width 14 height 14
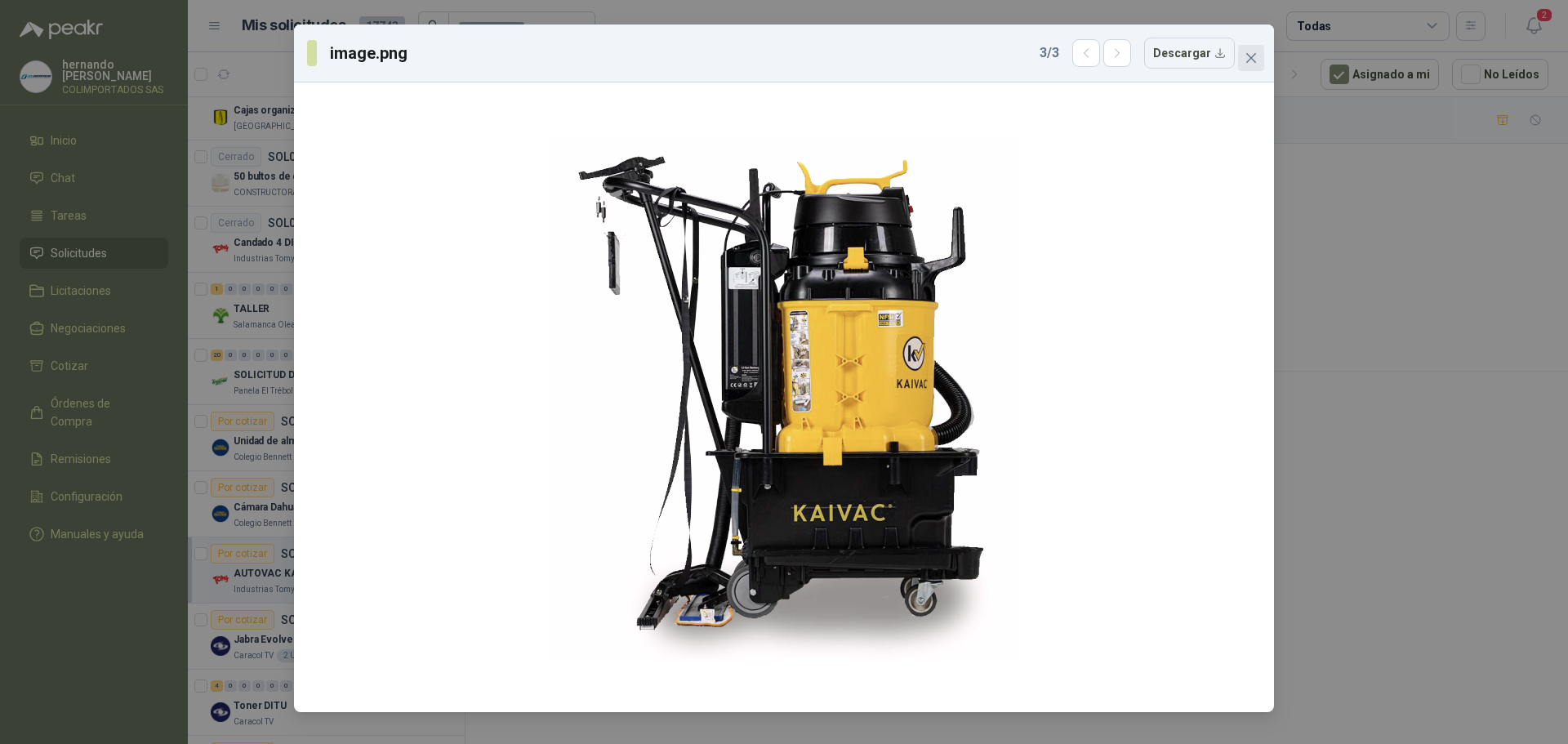
click at [1253, 57] on icon "close" at bounding box center [1251, 58] width 10 height 10
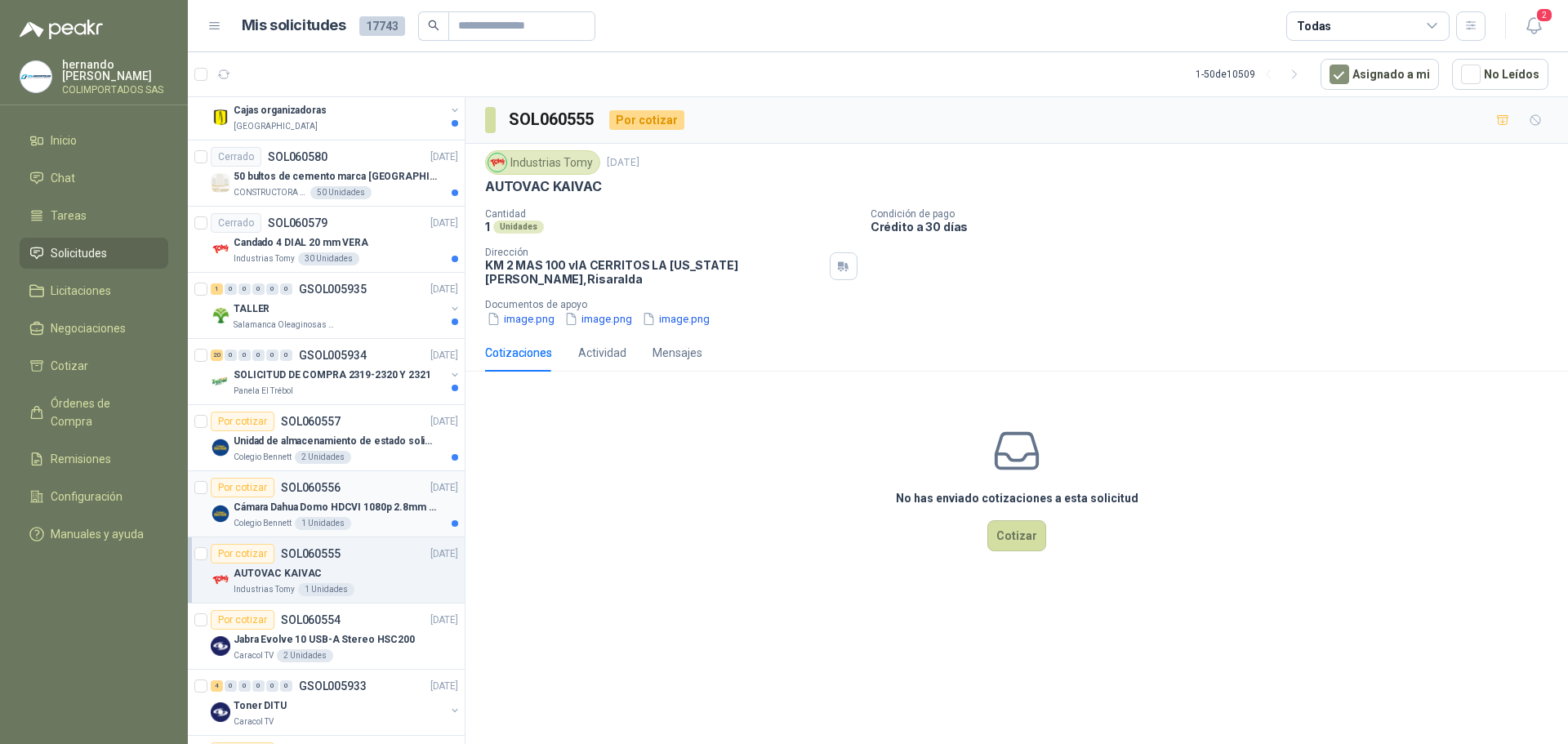
click at [361, 514] on p "Cámara Dahua Domo HDCVI 1080p 2.8mm IP67 Led IR 30m mts nocturnos" at bounding box center [335, 507] width 204 height 16
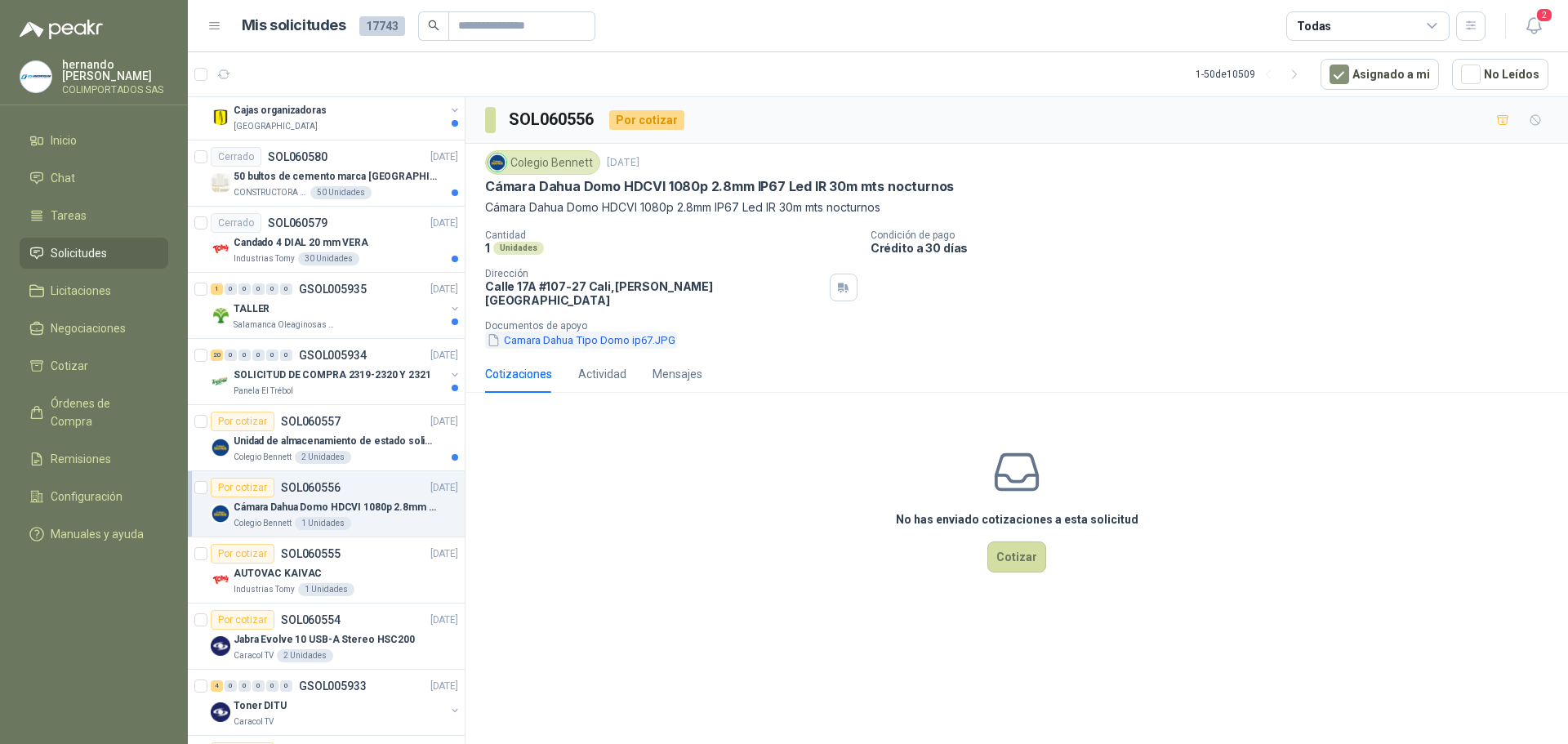
click at [560, 334] on button "Camara Dahua Tipo Domo ip67.JPG" at bounding box center [581, 340] width 192 height 18
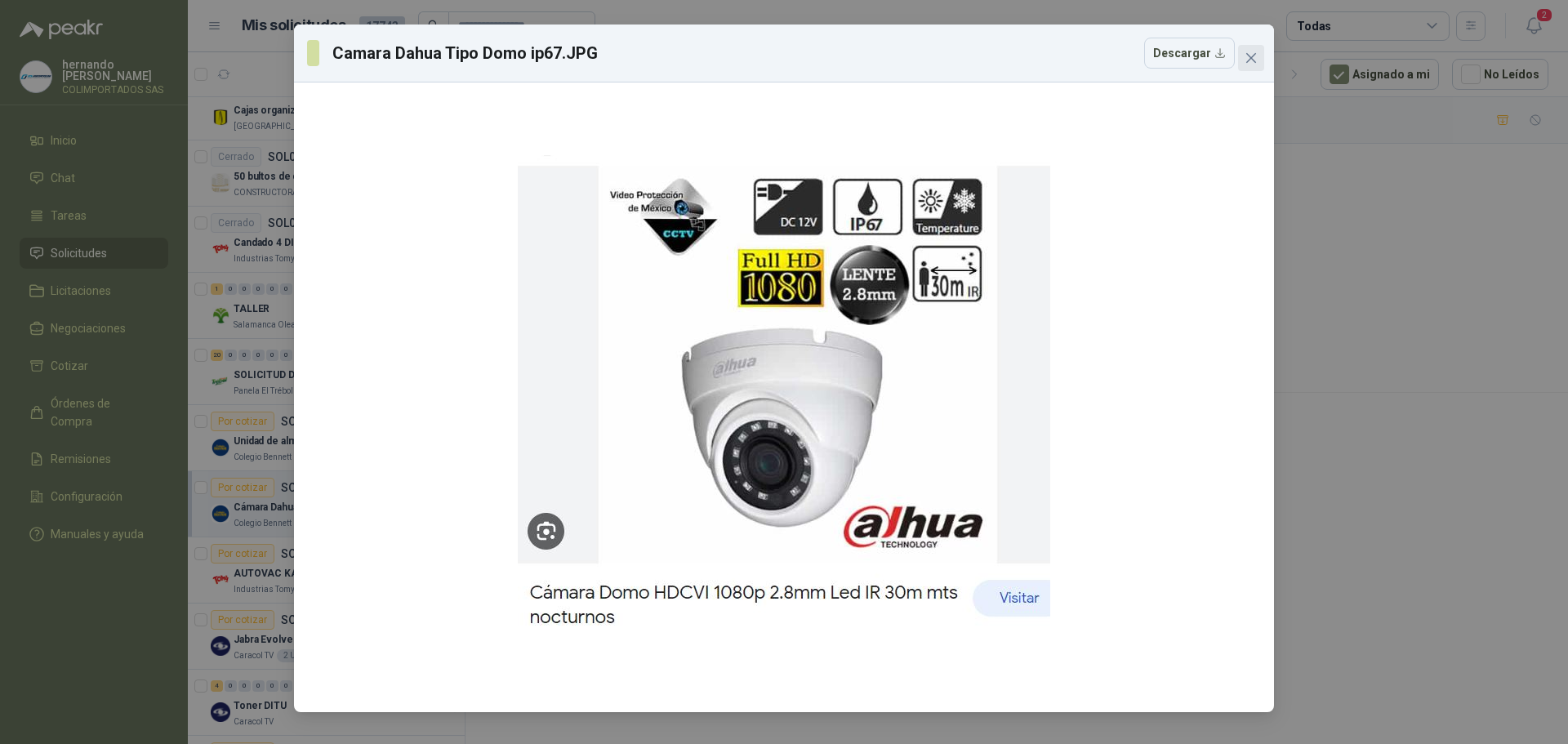
click at [1250, 57] on icon "close" at bounding box center [1251, 58] width 10 height 10
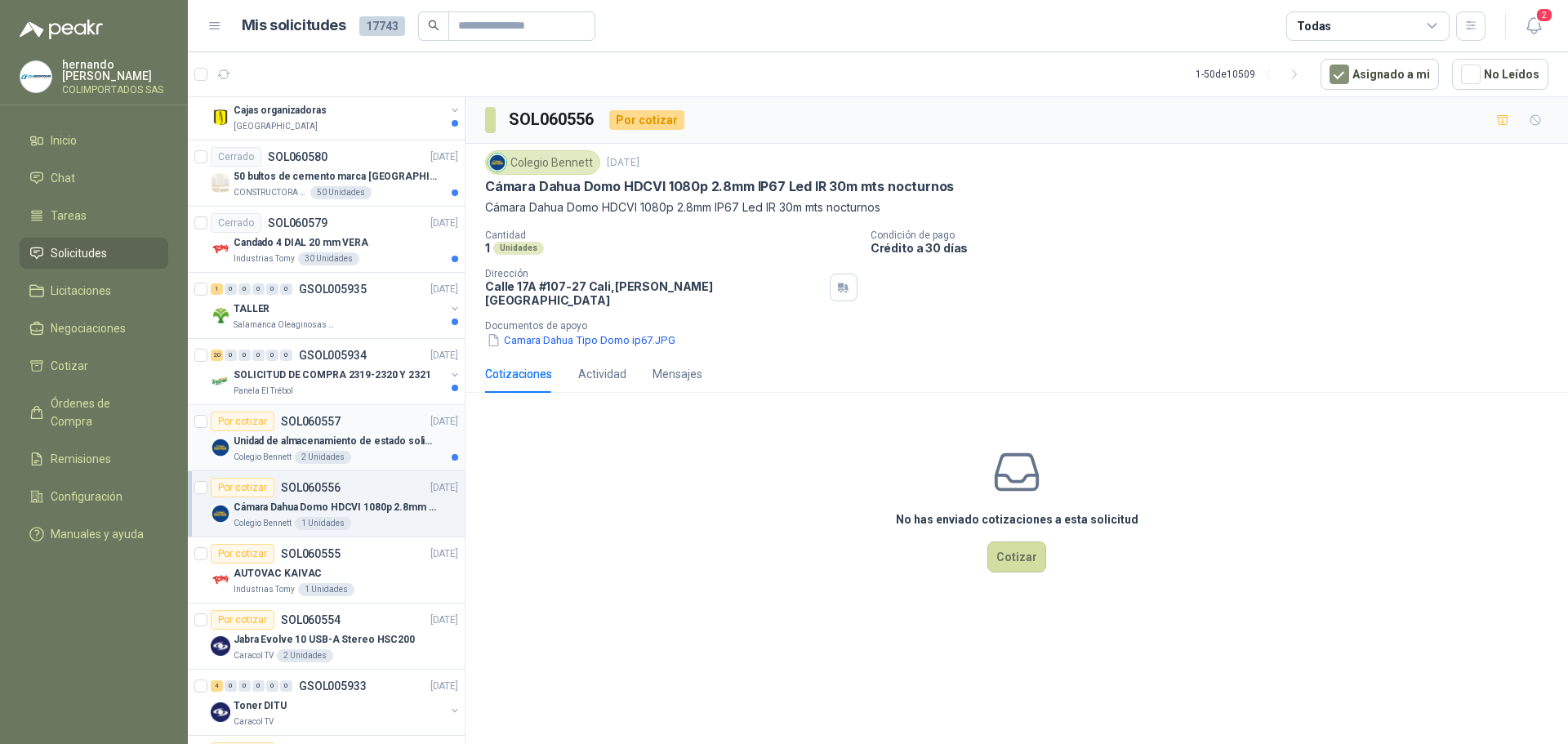
click at [372, 452] on div "Colegio Bennett 2 Unidades" at bounding box center [346, 457] width 225 height 13
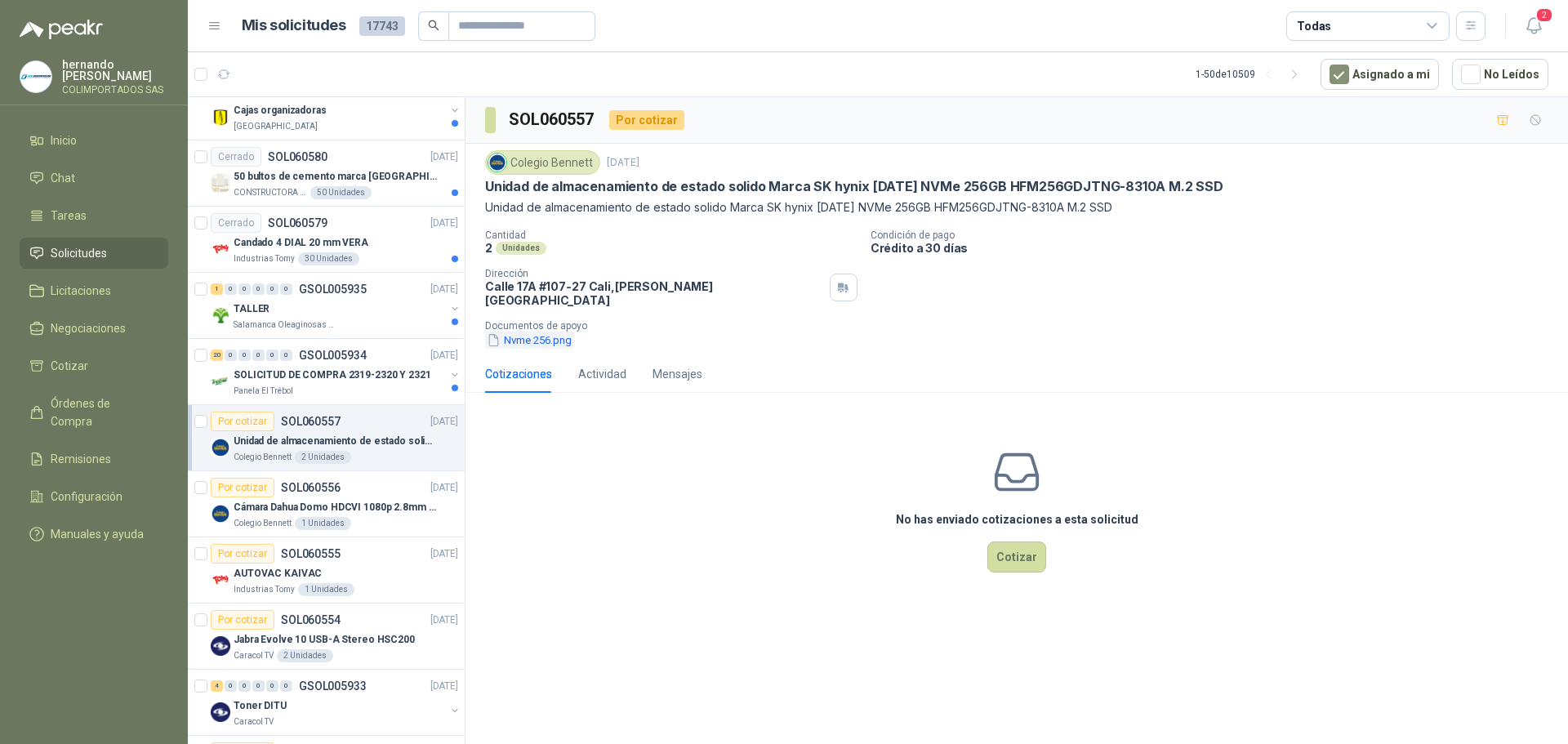
click at [531, 332] on button "Nvme 256.png" at bounding box center [529, 340] width 88 height 18
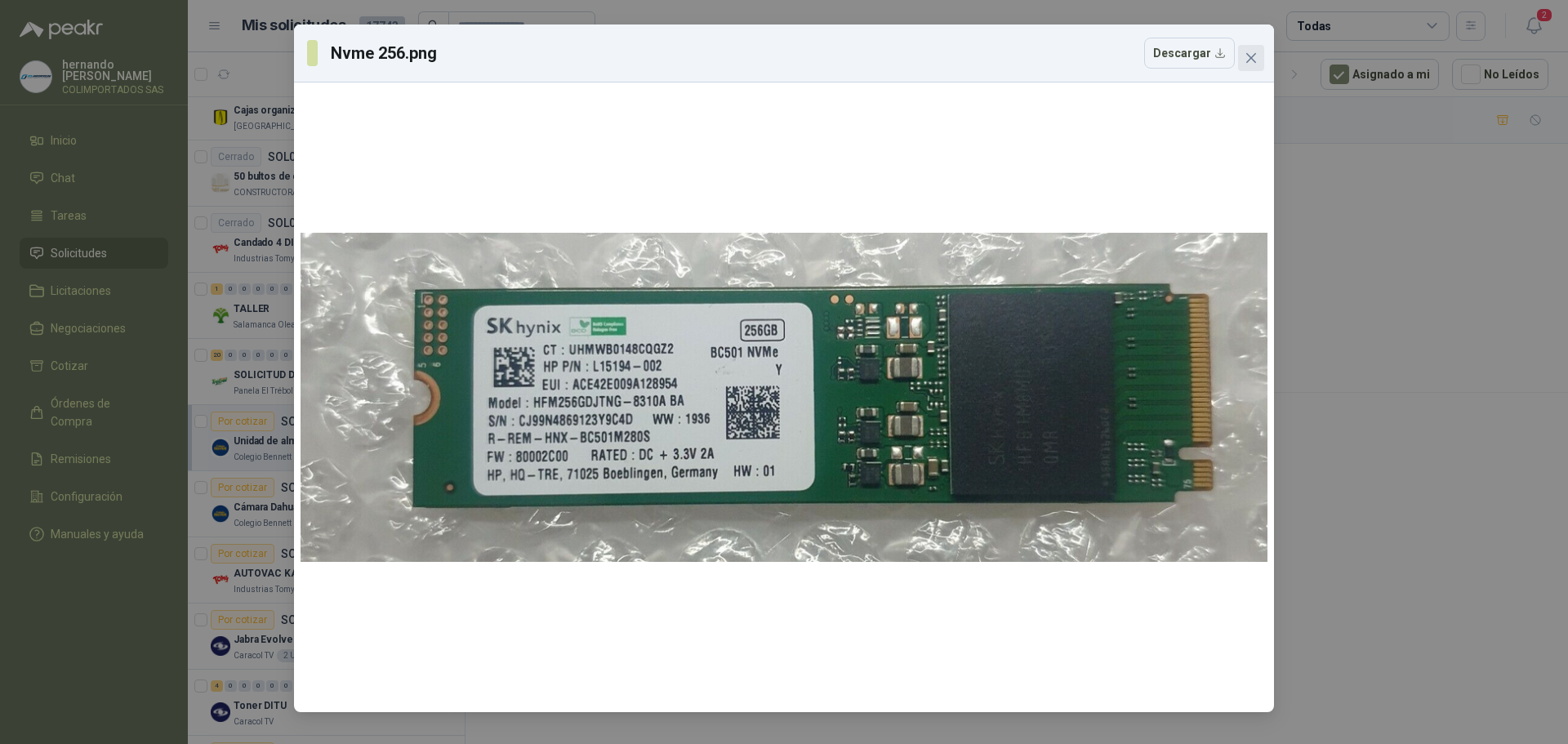
click at [1253, 59] on icon "close" at bounding box center [1251, 58] width 10 height 10
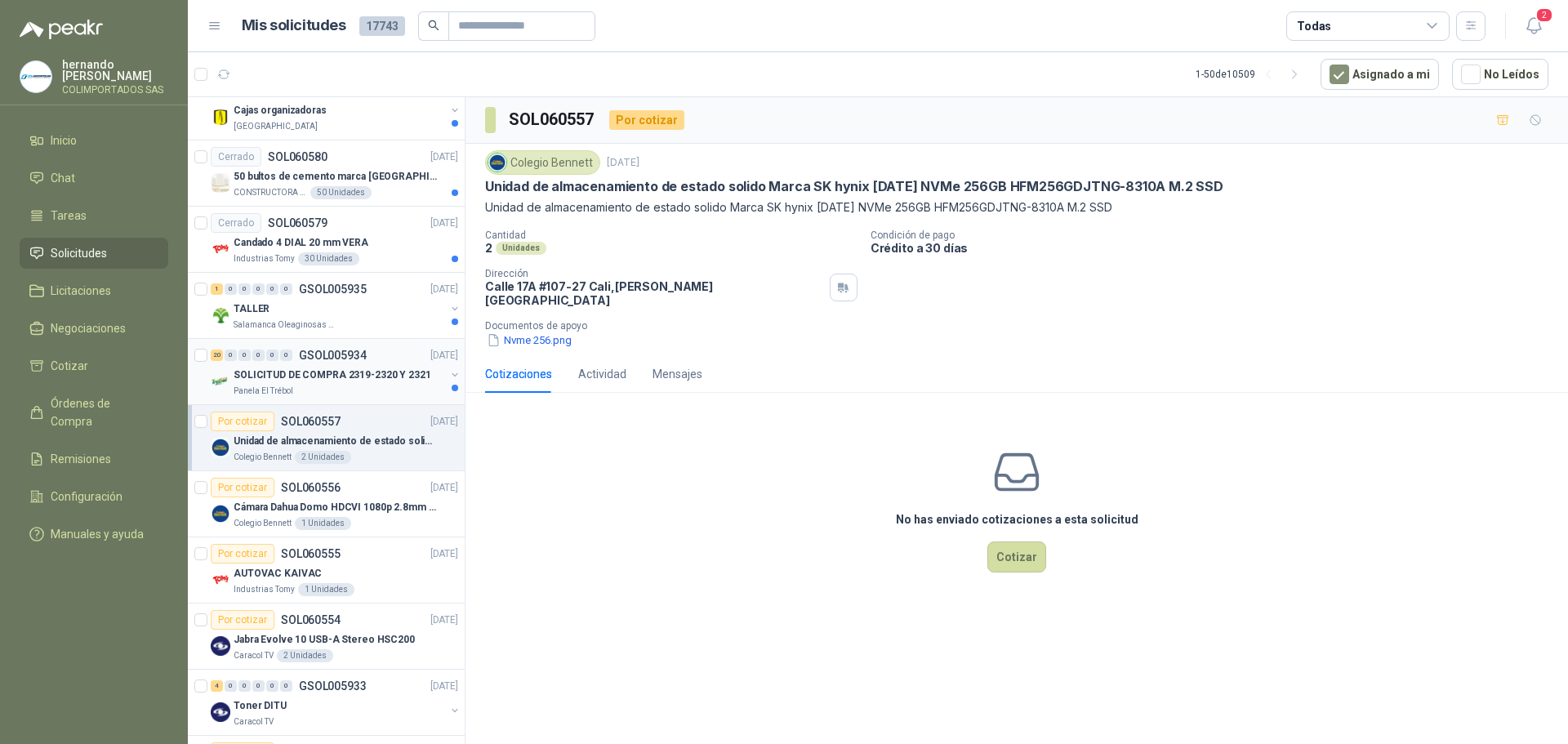
click at [324, 384] on div "SOLICITUD DE COMPRA 2319-2320 Y 2321" at bounding box center [338, 374] width 211 height 19
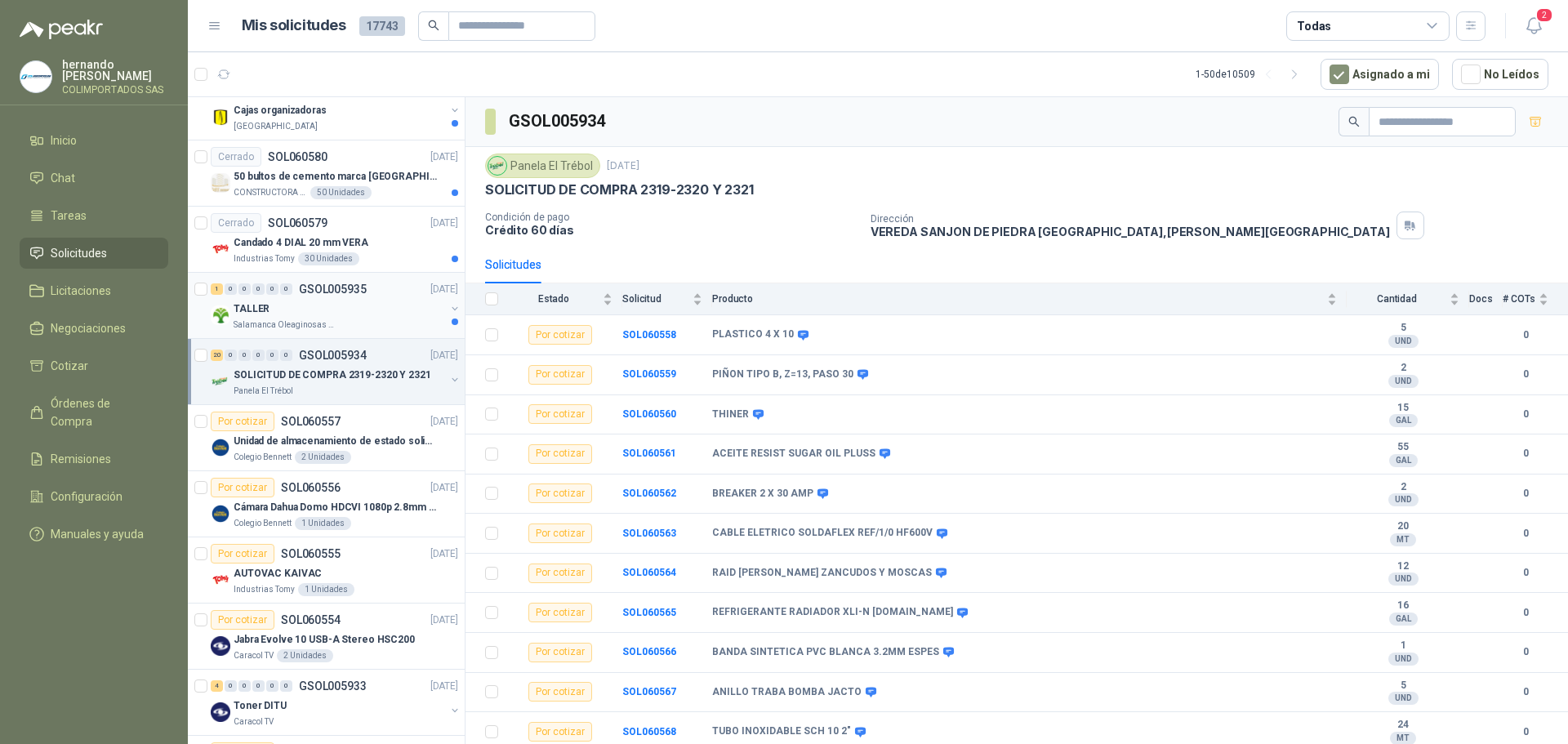
click at [364, 320] on div "Salamanca Oleaginosas SAS" at bounding box center [338, 325] width 211 height 13
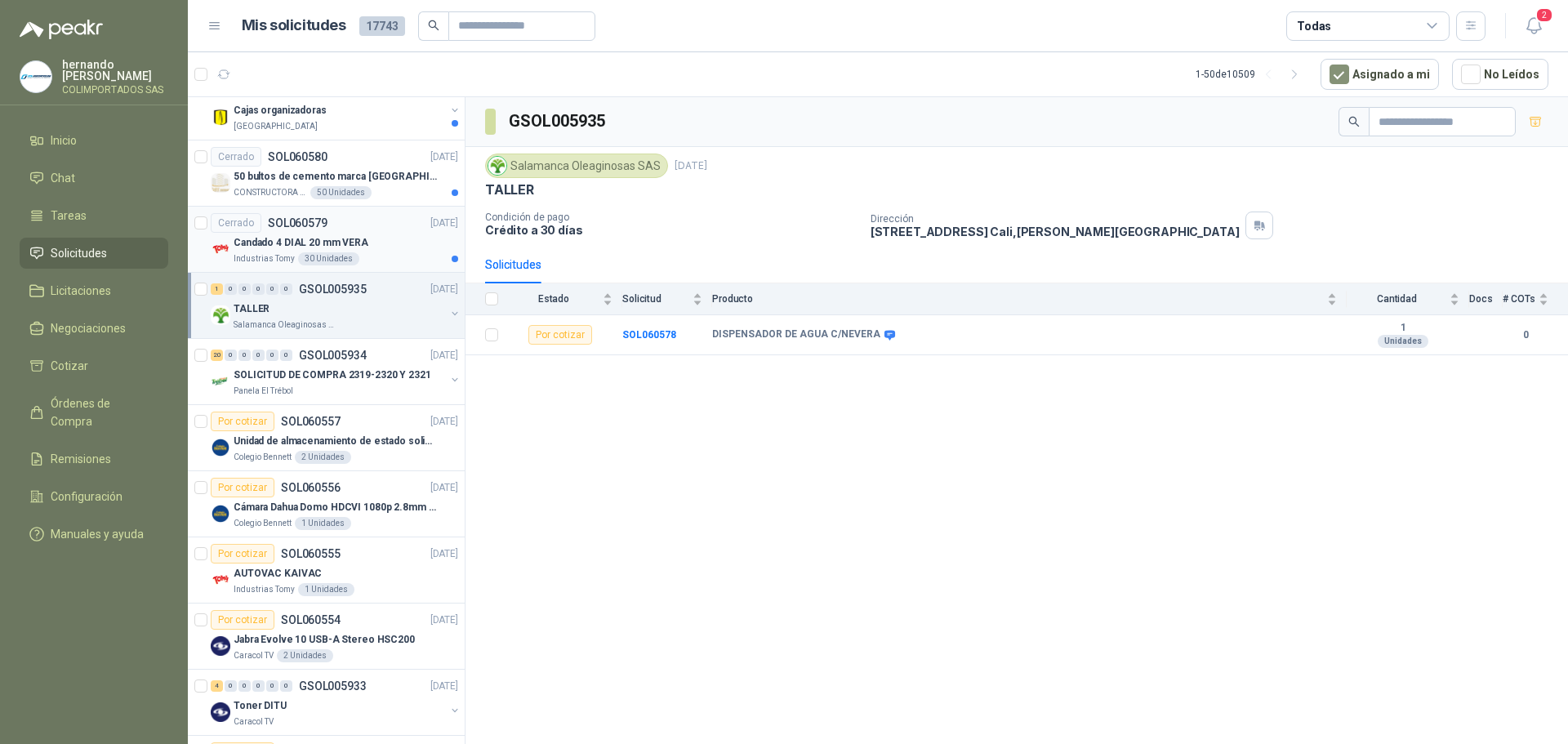
click at [387, 246] on div "Candado 4 DIAL 20 mm VERA" at bounding box center [346, 242] width 225 height 19
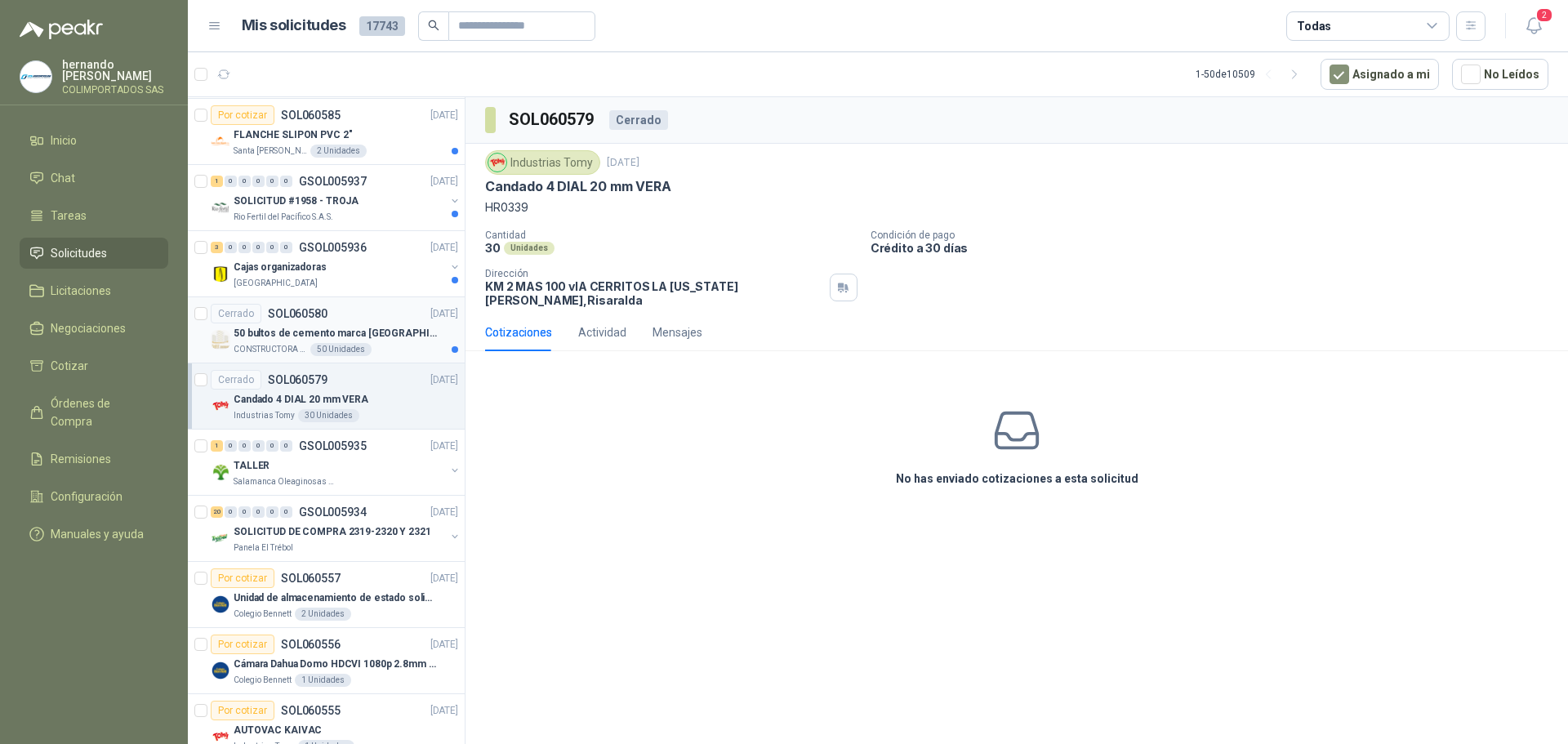
scroll to position [654, 0]
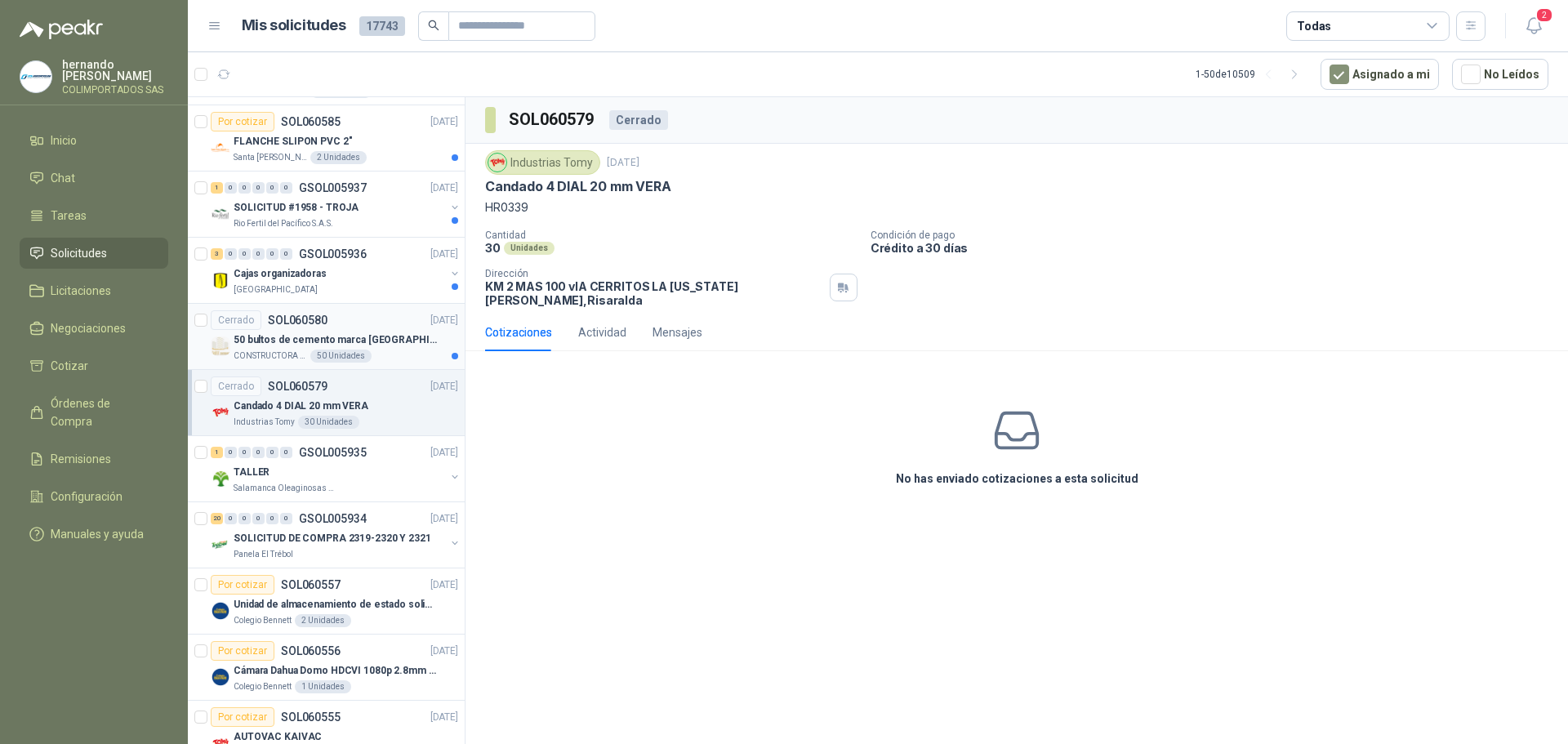
click at [391, 346] on p "50 bultos de cemento marca San Marcos" at bounding box center [335, 340] width 204 height 16
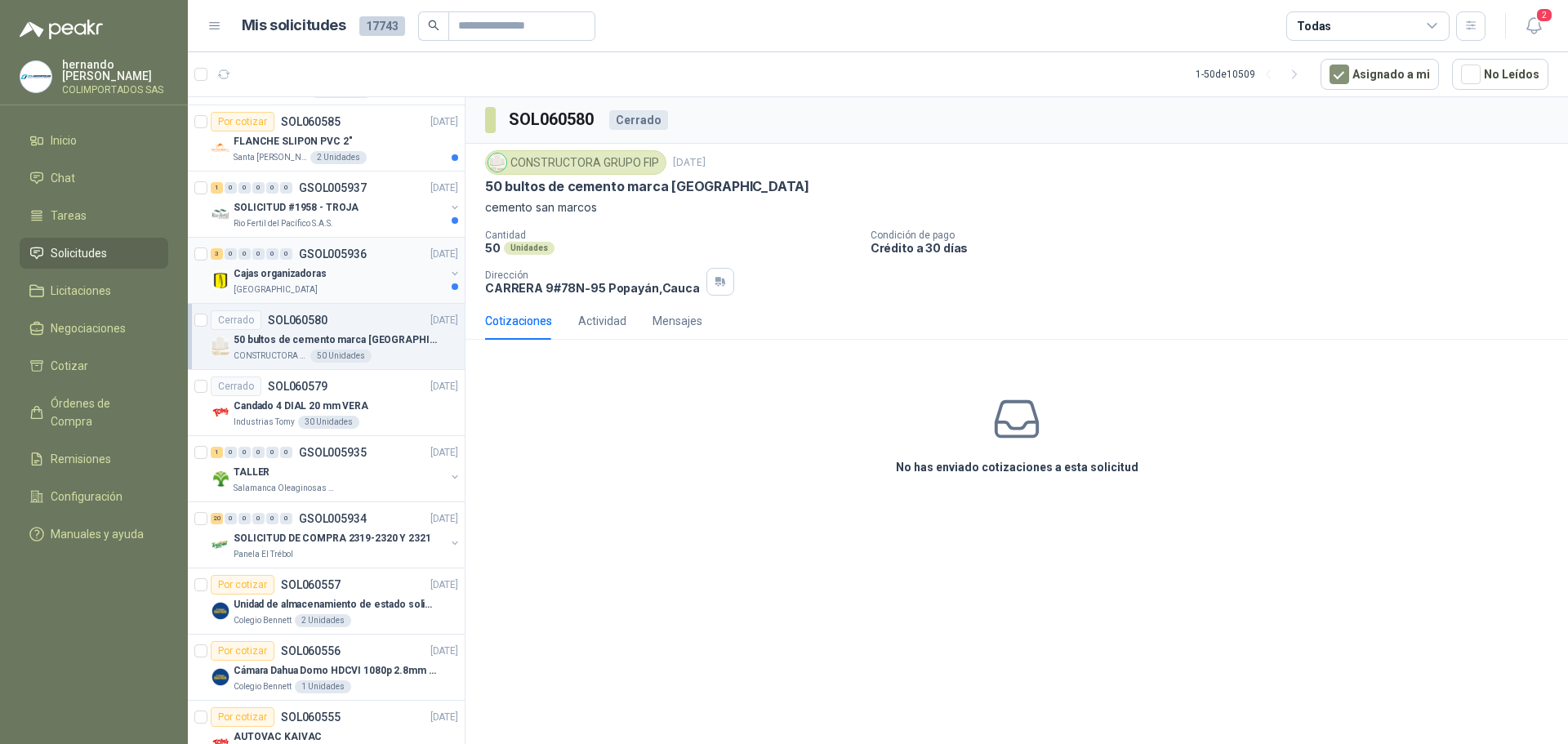
click at [367, 286] on div "Universidad de los Andes" at bounding box center [338, 289] width 211 height 13
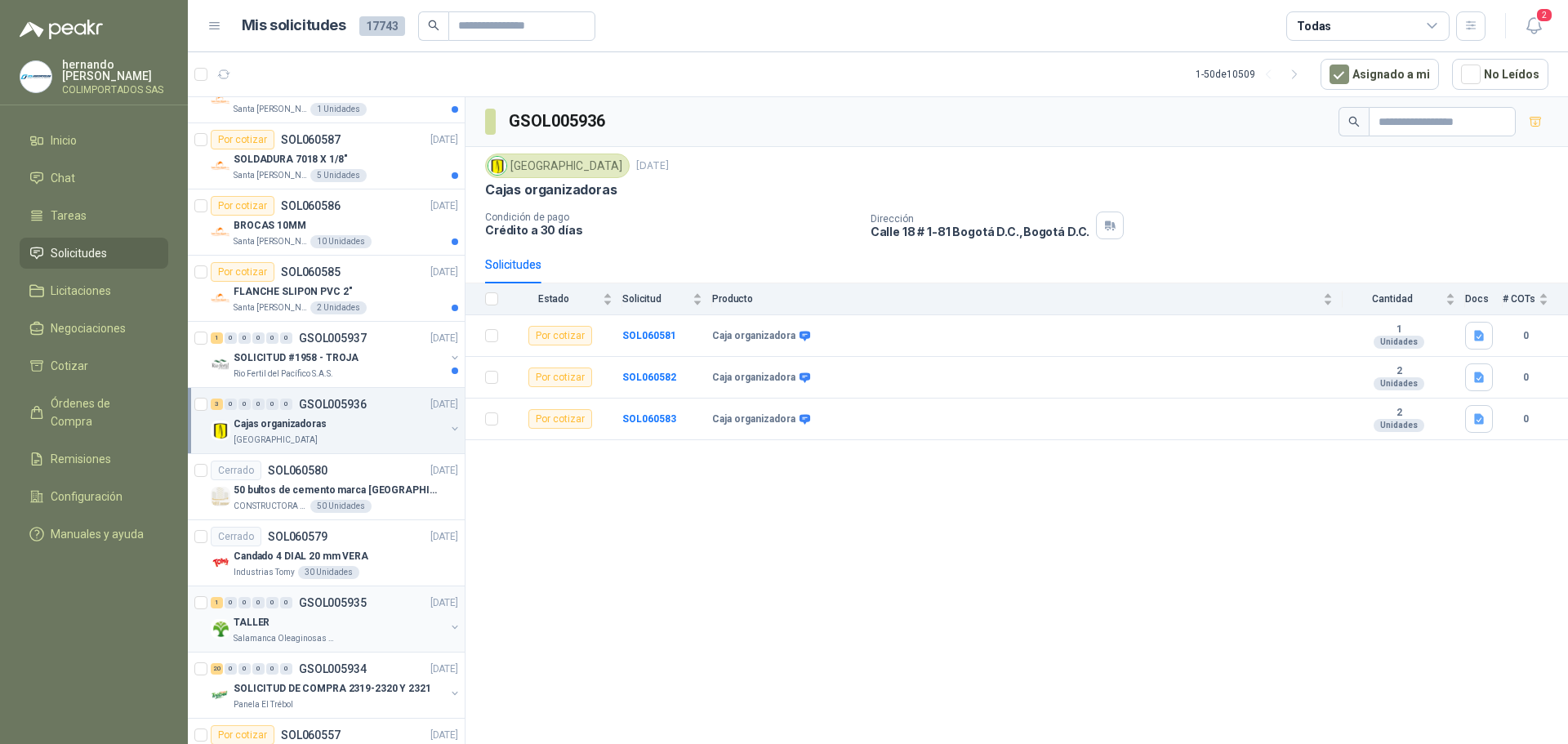
scroll to position [490, 0]
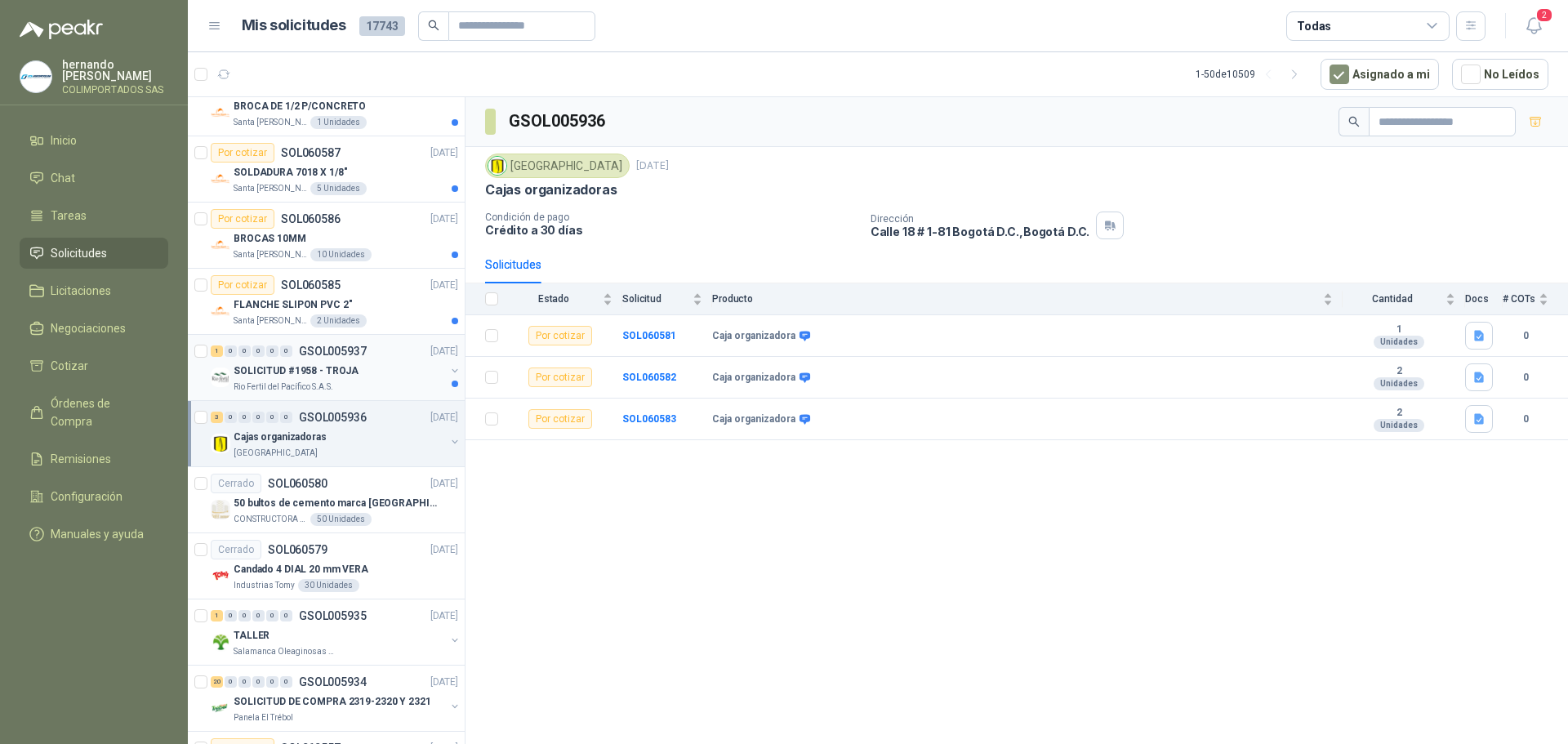
click at [373, 374] on div "SOLICITUD #1958 - TROJA" at bounding box center [338, 371] width 211 height 19
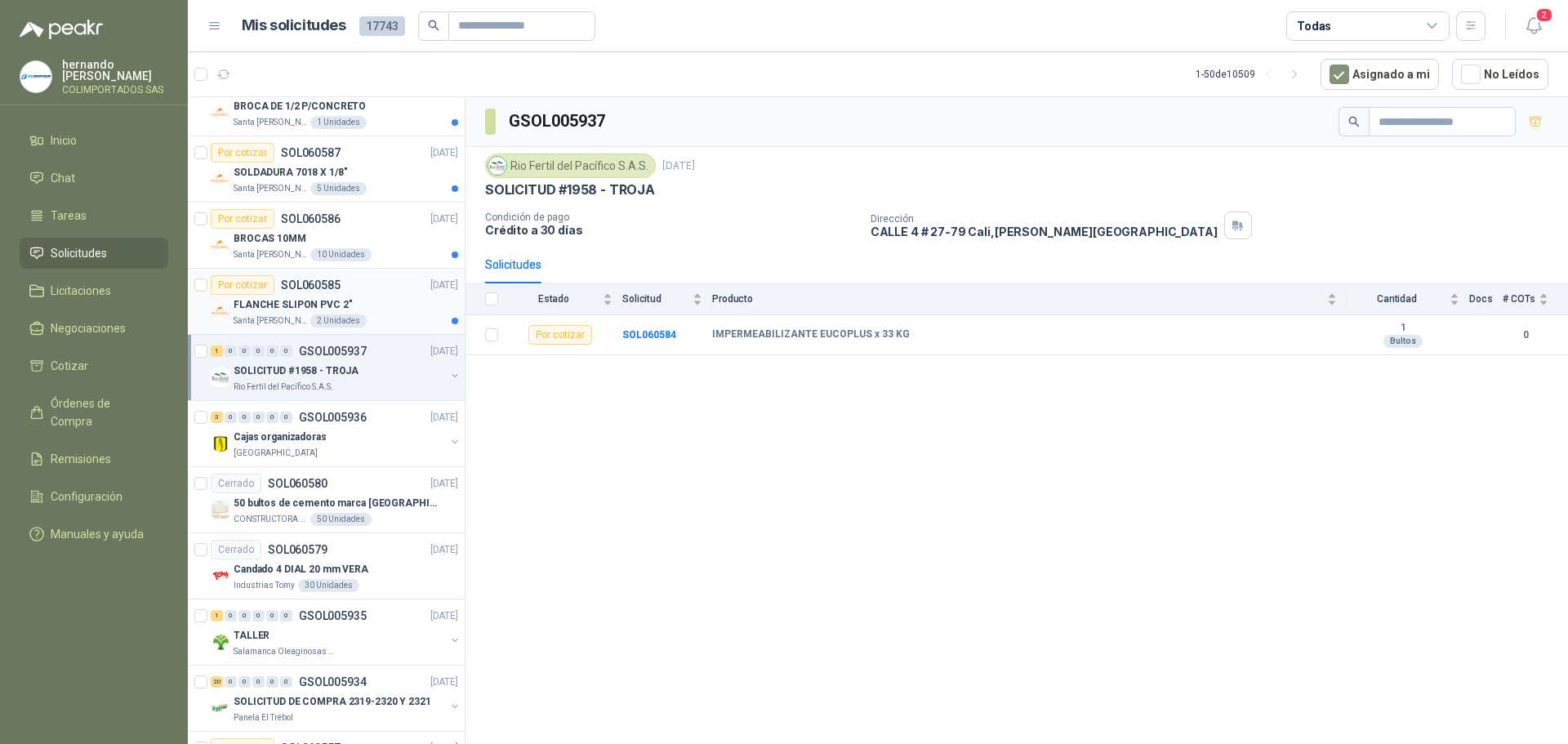
click at [383, 304] on div "FLANCHE SLIPON PVC 2"" at bounding box center [346, 304] width 225 height 19
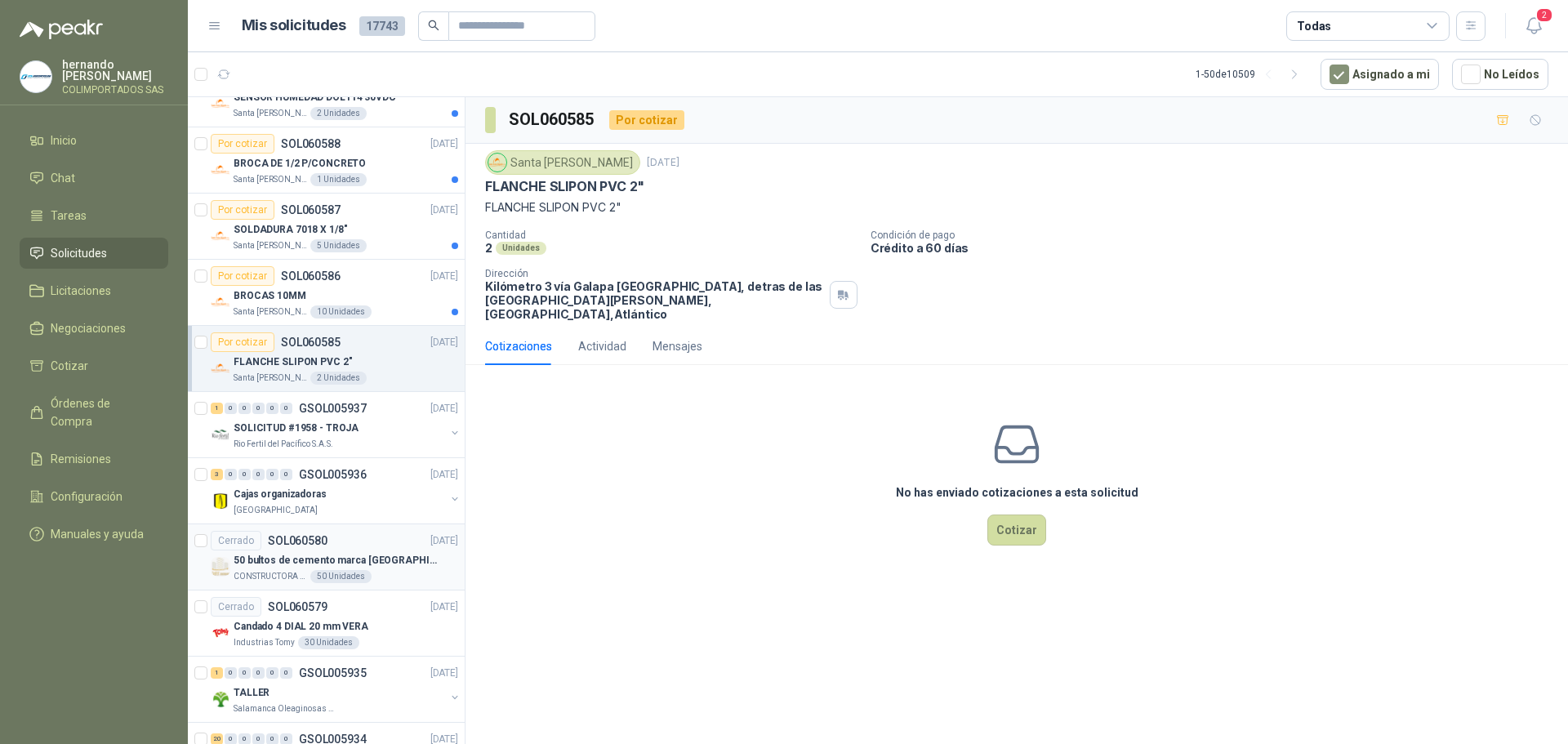
scroll to position [408, 0]
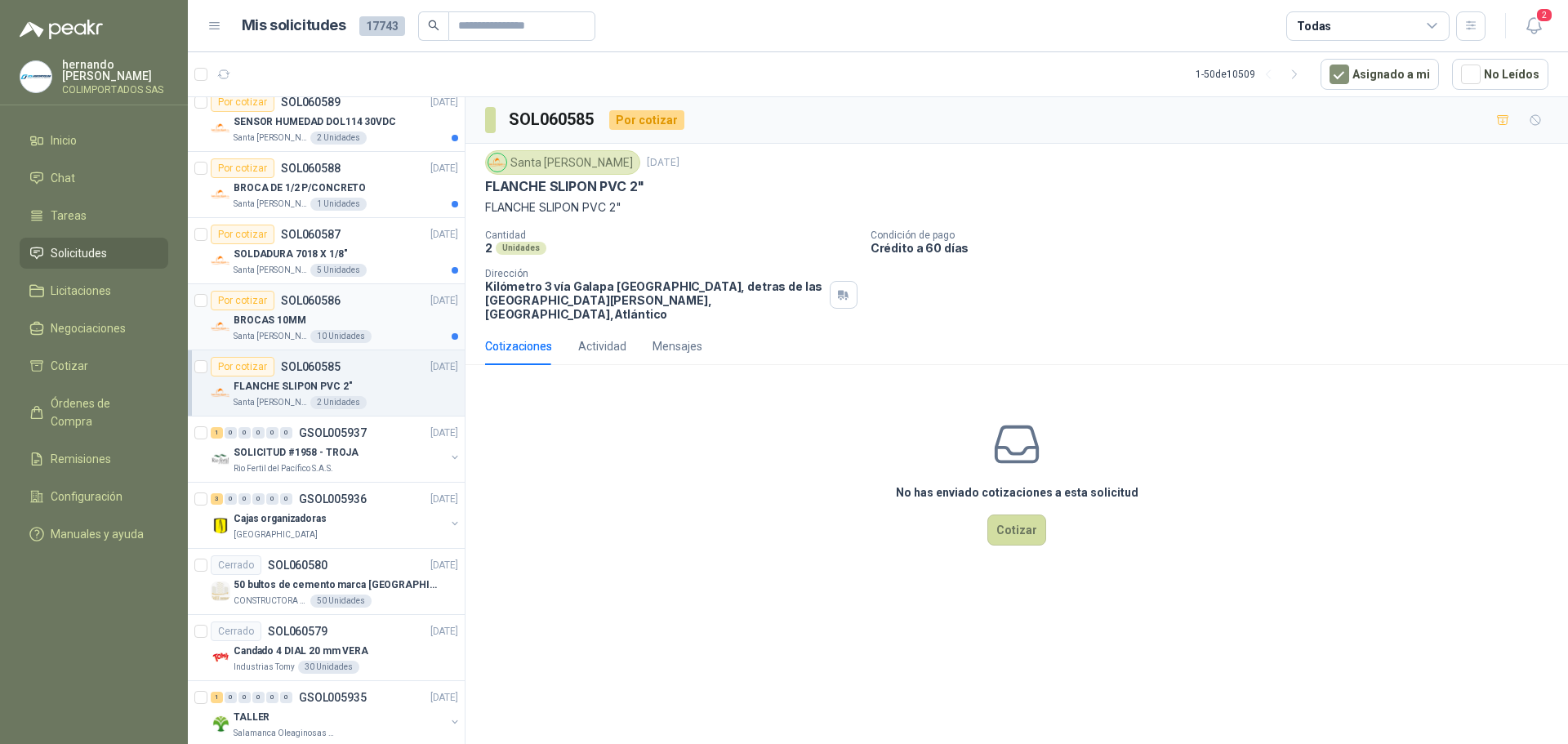
click at [383, 326] on div "BROCAS 10MM" at bounding box center [346, 320] width 225 height 19
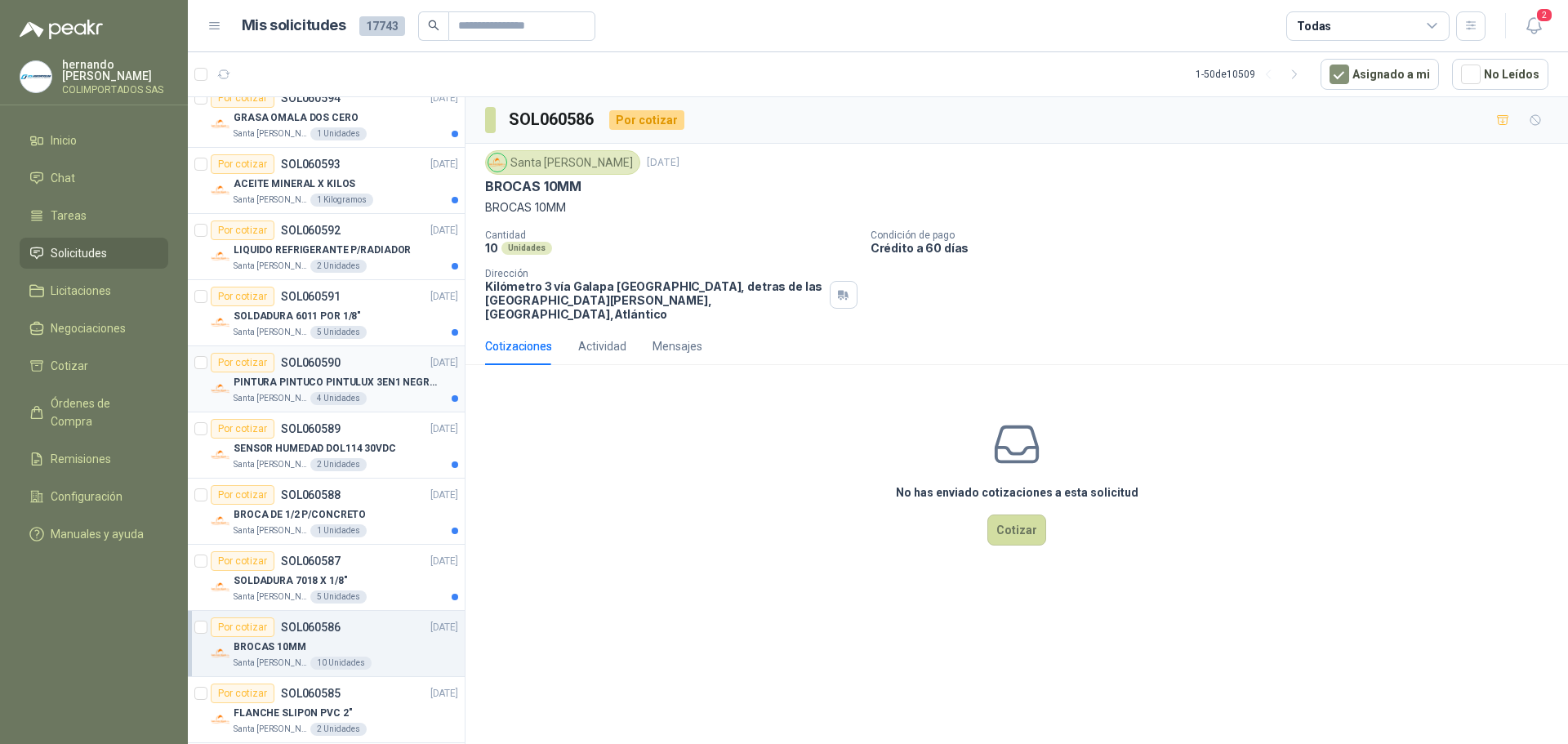
scroll to position [163, 0]
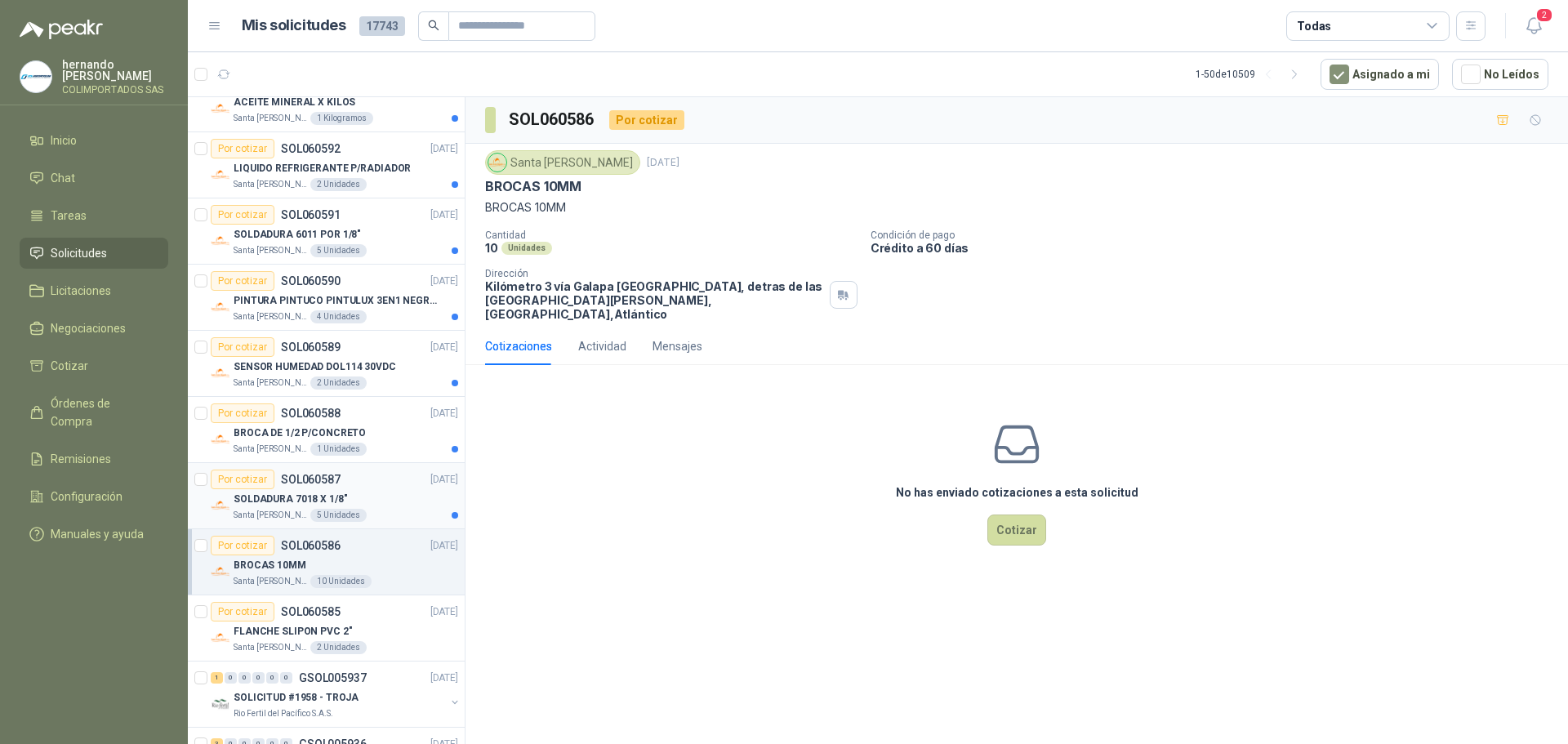
click at [384, 498] on div "SOLDADURA 7018 X 1/8"" at bounding box center [346, 499] width 225 height 19
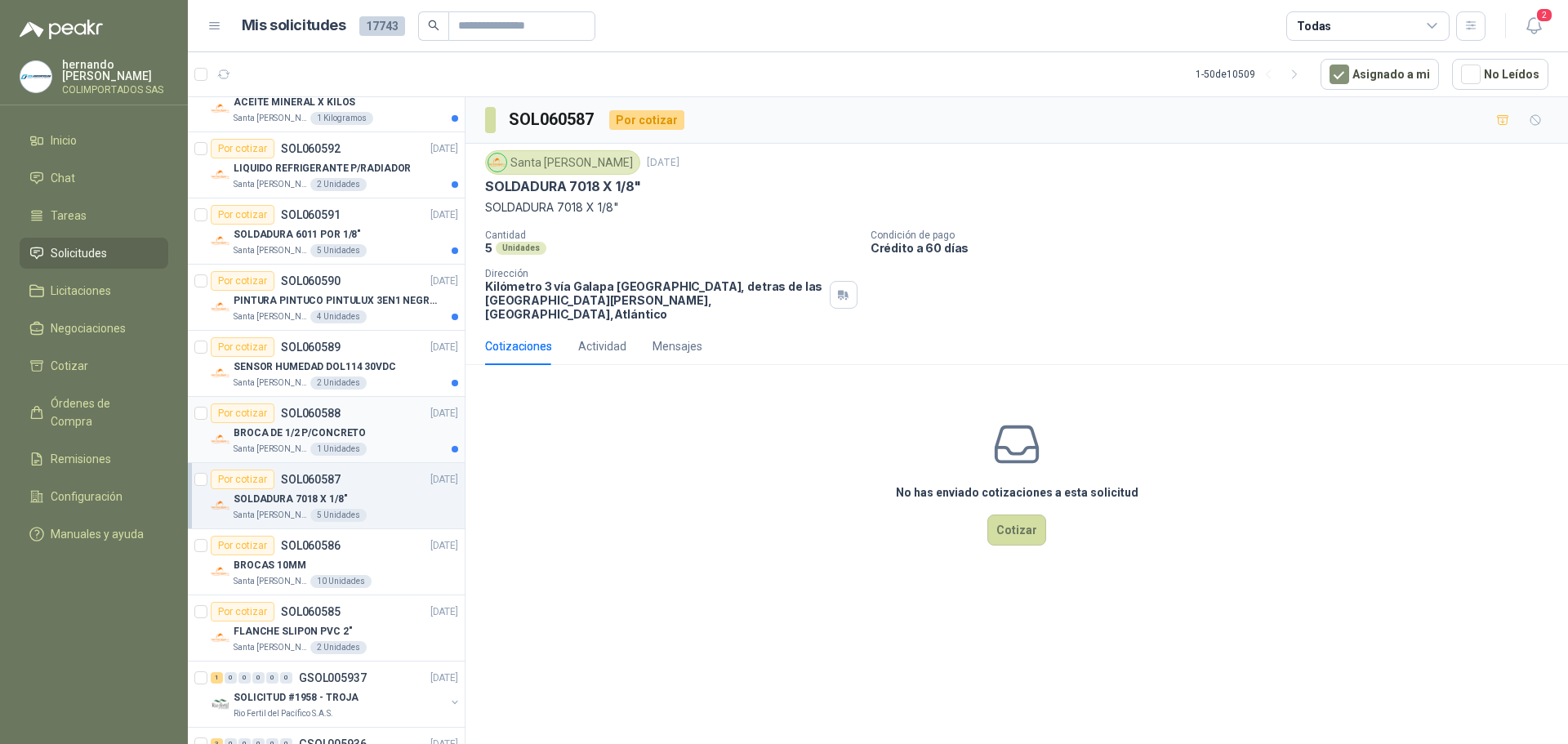
click at [385, 445] on div "Santa Anita Napoles 1 Unidades" at bounding box center [346, 449] width 225 height 13
click at [378, 375] on div "SENSOR HUMEDAD DOL114 30VDC" at bounding box center [346, 366] width 225 height 19
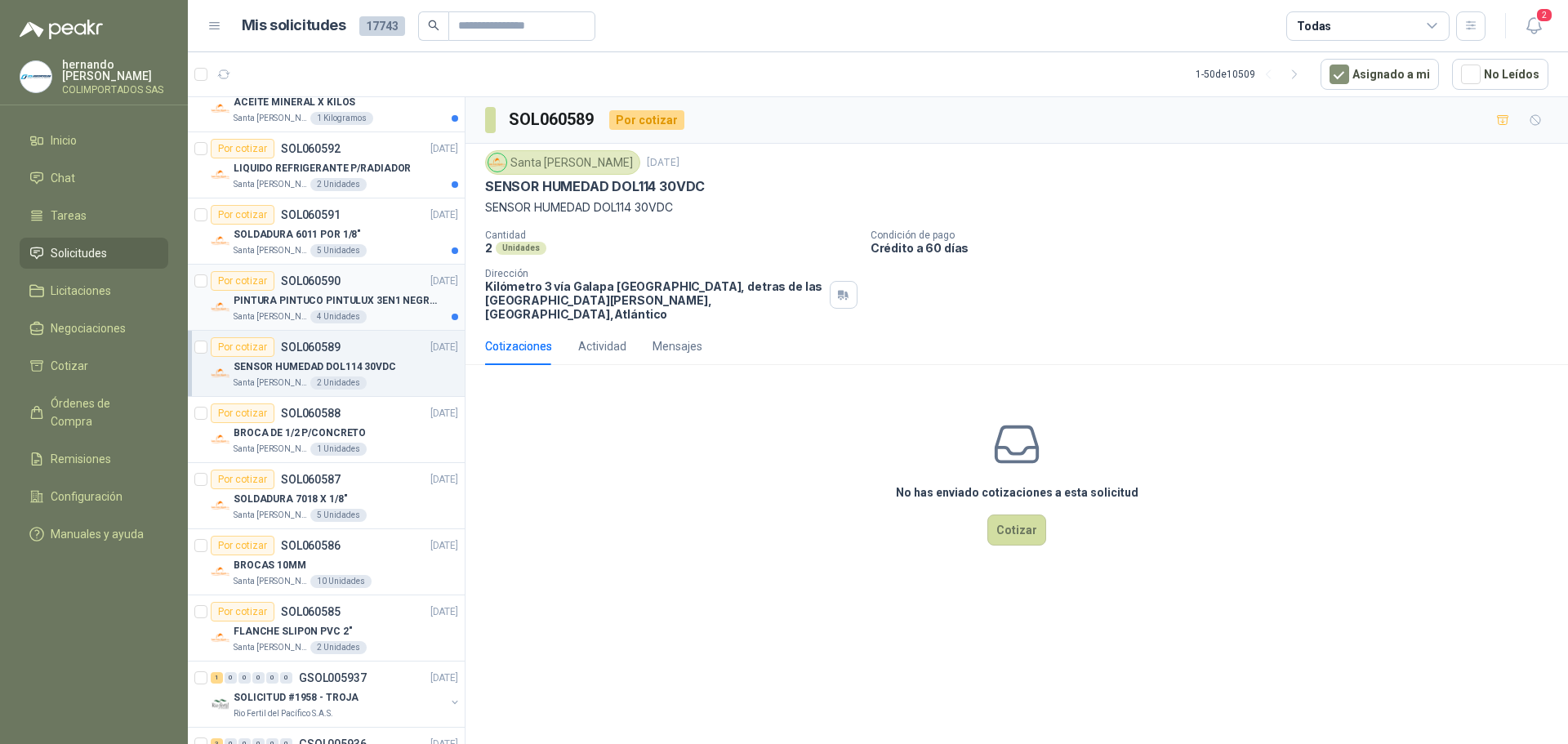
click at [379, 315] on div "Santa Anita Napoles 4 Unidades" at bounding box center [346, 317] width 225 height 13
click at [383, 238] on div "SOLDADURA 6011 POR 1/8"" at bounding box center [346, 234] width 225 height 19
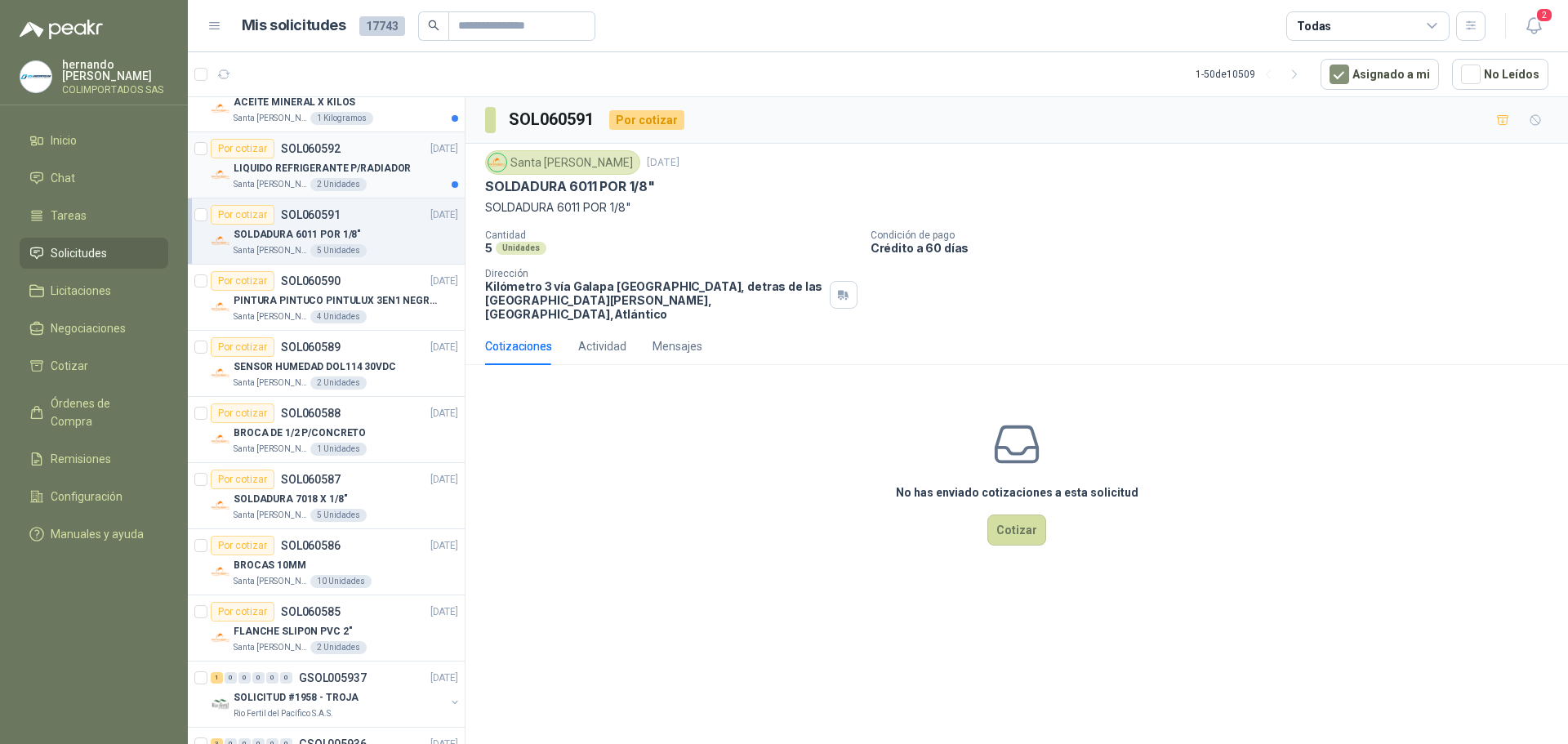
click at [395, 178] on div "Santa Anita Napoles 2 Unidades" at bounding box center [346, 184] width 225 height 13
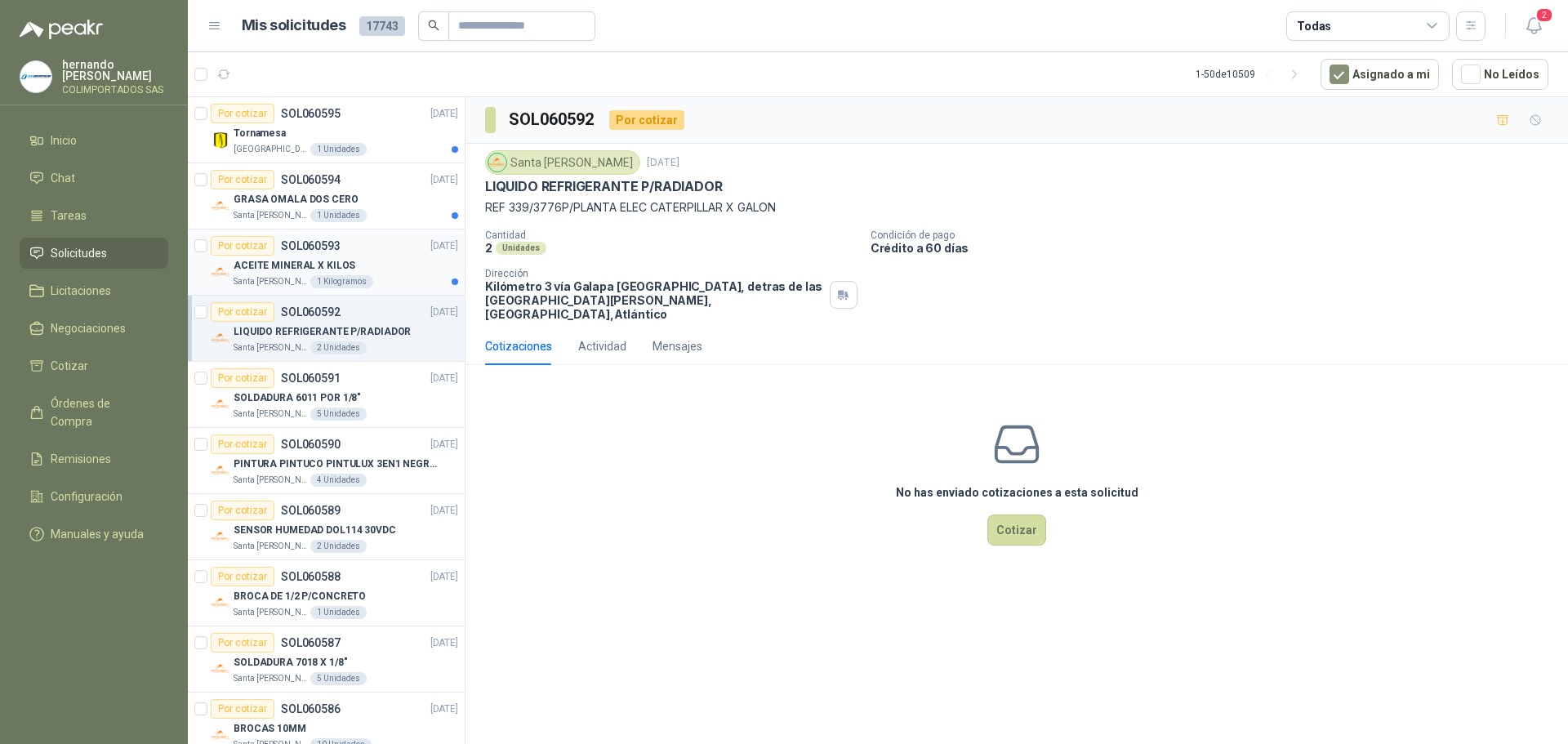
click at [392, 281] on div "Santa Anita Napoles 1 Kilogramos" at bounding box center [346, 282] width 225 height 13
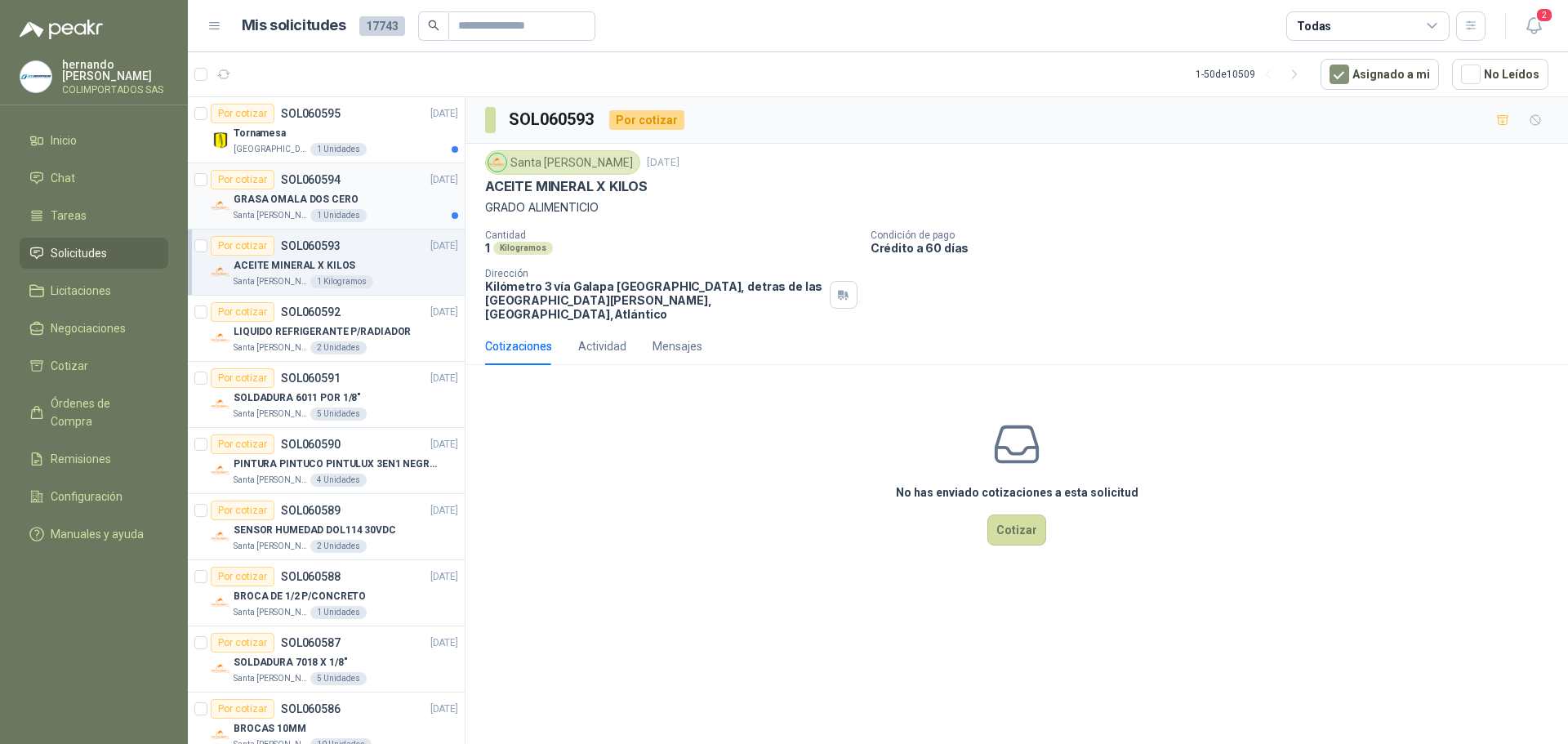
click at [381, 203] on div "GRASA OMALA DOS CERO" at bounding box center [346, 199] width 225 height 19
click at [378, 138] on div "Tornamesa" at bounding box center [346, 133] width 225 height 19
